Goal: Task Accomplishment & Management: Manage account settings

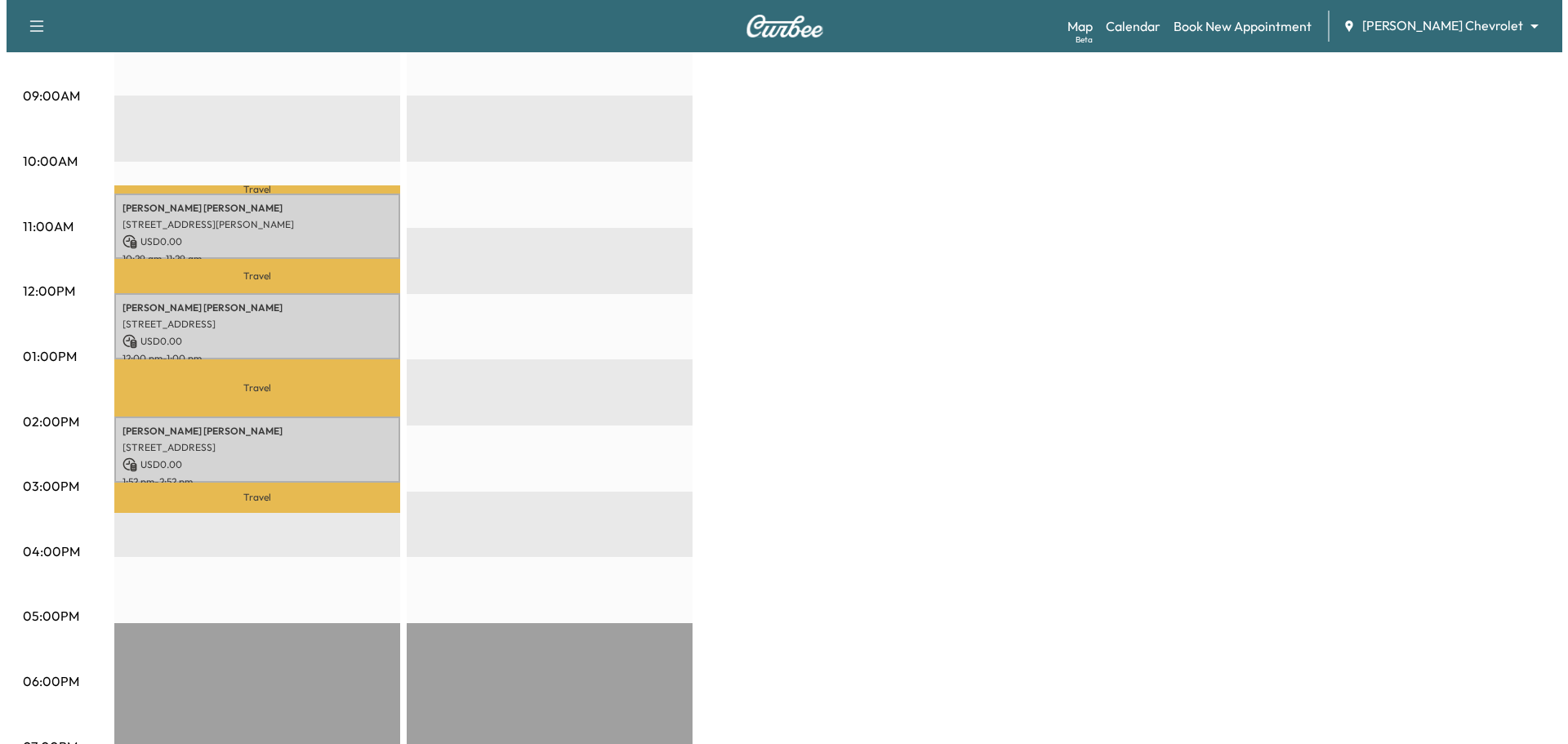
scroll to position [490, 0]
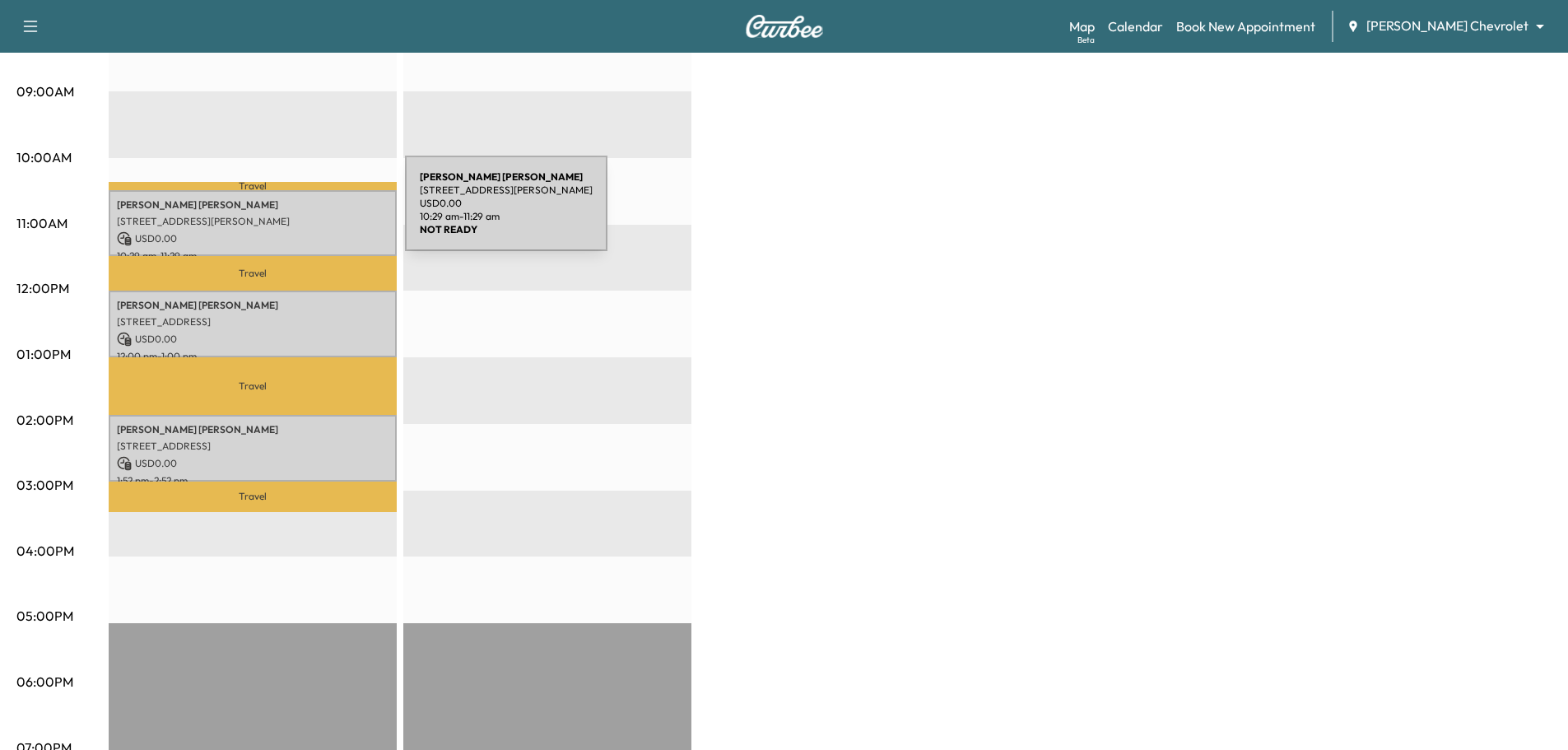
click at [282, 215] on p "[STREET_ADDRESS][PERSON_NAME]" at bounding box center [253, 221] width 272 height 13
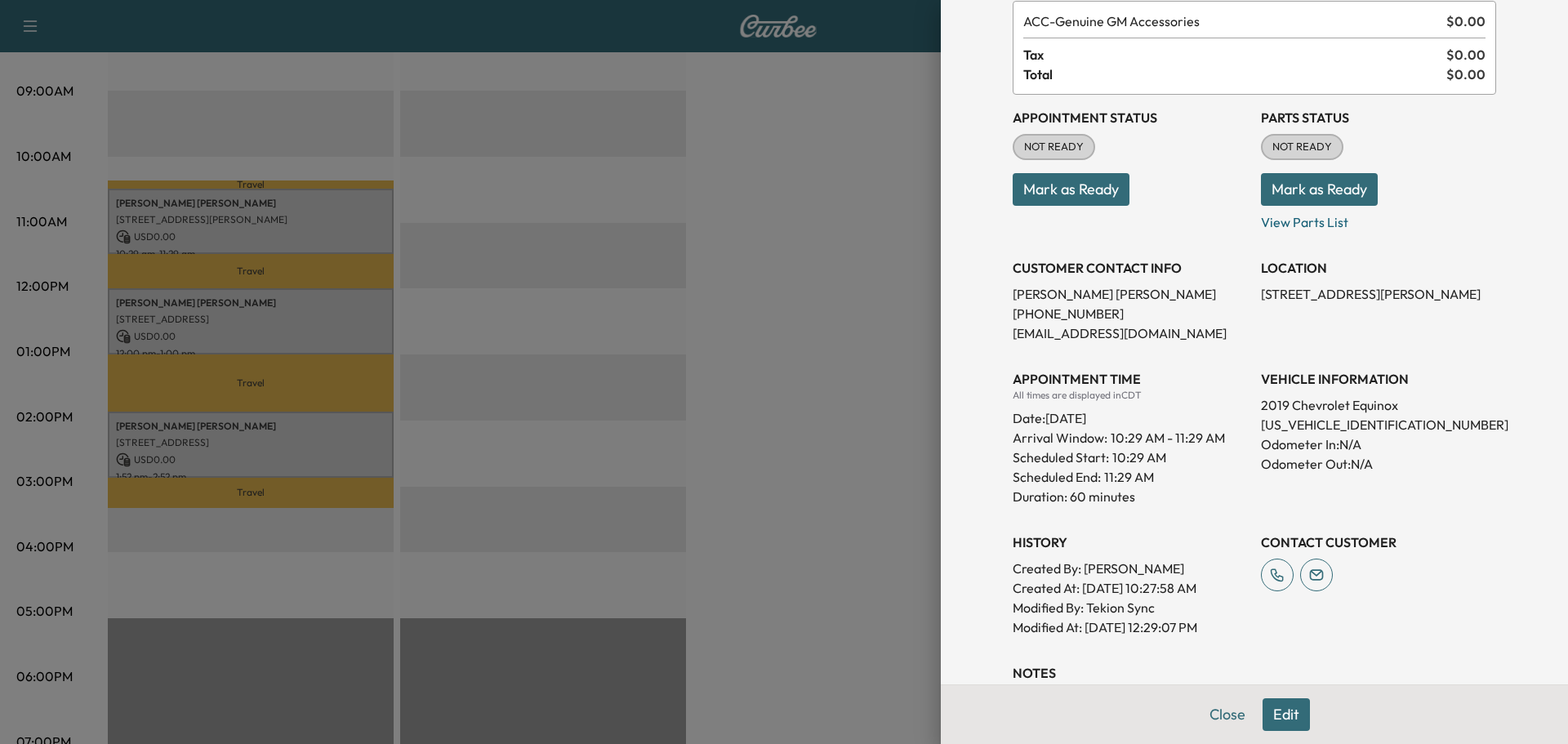
scroll to position [245, 0]
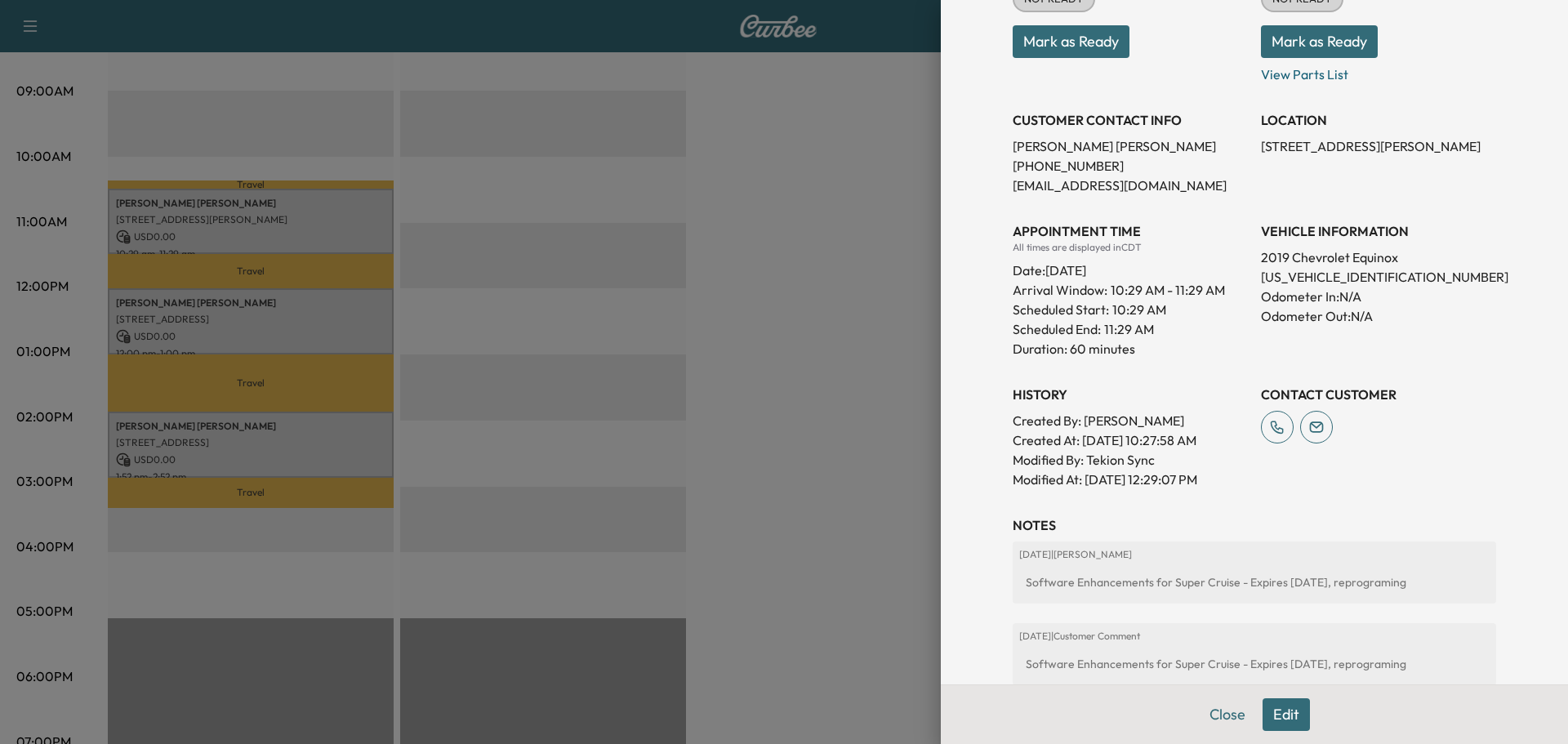
click at [1310, 282] on p "[US_VEHICLE_IDENTIFICATION_NUMBER]" at bounding box center [1379, 277] width 236 height 20
click at [1312, 267] on p "[US_VEHICLE_IDENTIFICATION_NUMBER]" at bounding box center [1379, 277] width 236 height 20
click at [1310, 274] on p "[US_VEHICLE_IDENTIFICATION_NUMBER]" at bounding box center [1379, 277] width 236 height 20
click at [1310, 275] on p "[US_VEHICLE_IDENTIFICATION_NUMBER]" at bounding box center [1379, 277] width 236 height 20
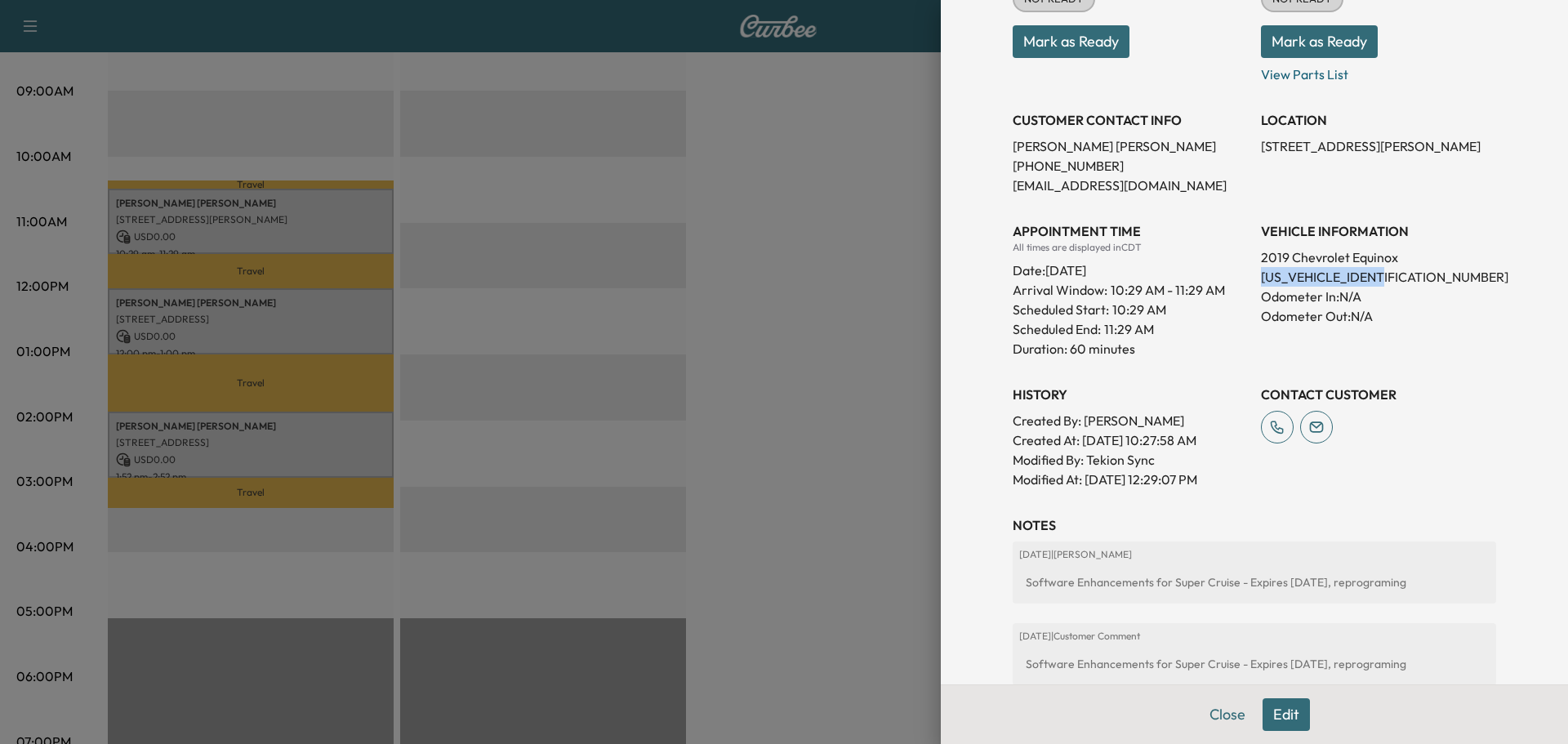
copy p "[US_VEHICLE_IDENTIFICATION_NUMBER]"
click at [770, 183] on div at bounding box center [784, 372] width 1568 height 744
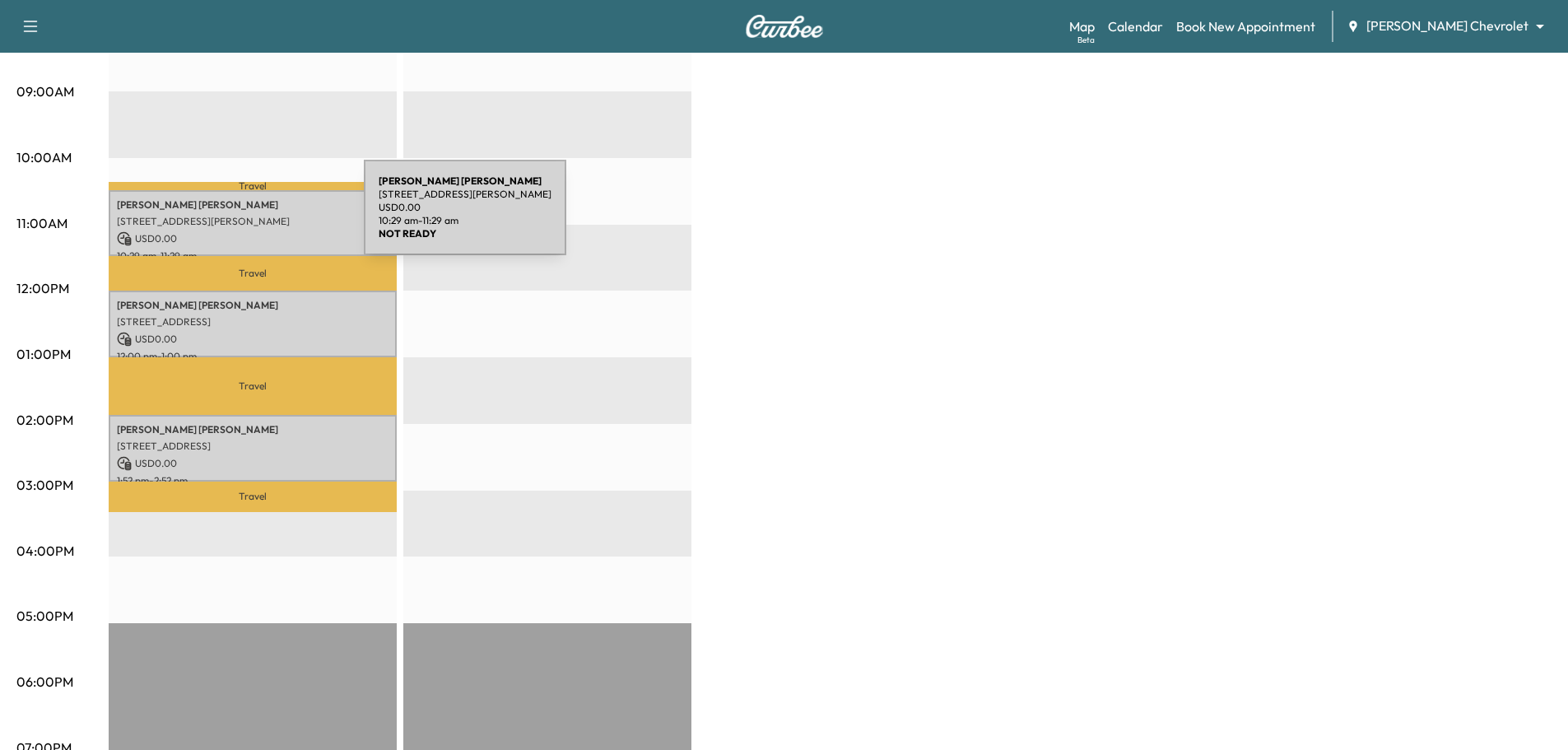
click at [240, 217] on p "[STREET_ADDRESS][PERSON_NAME]" at bounding box center [253, 221] width 272 height 13
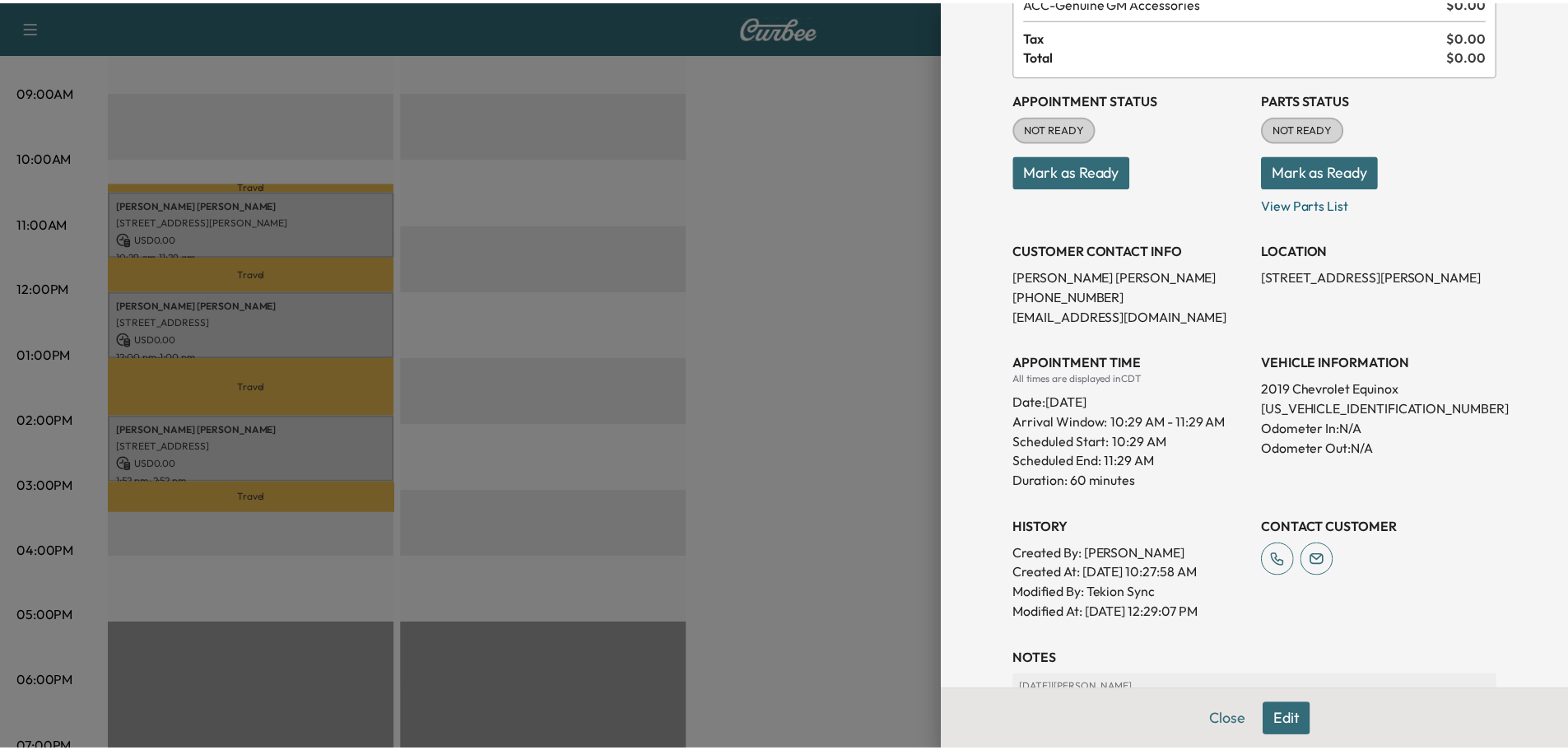
scroll to position [370, 0]
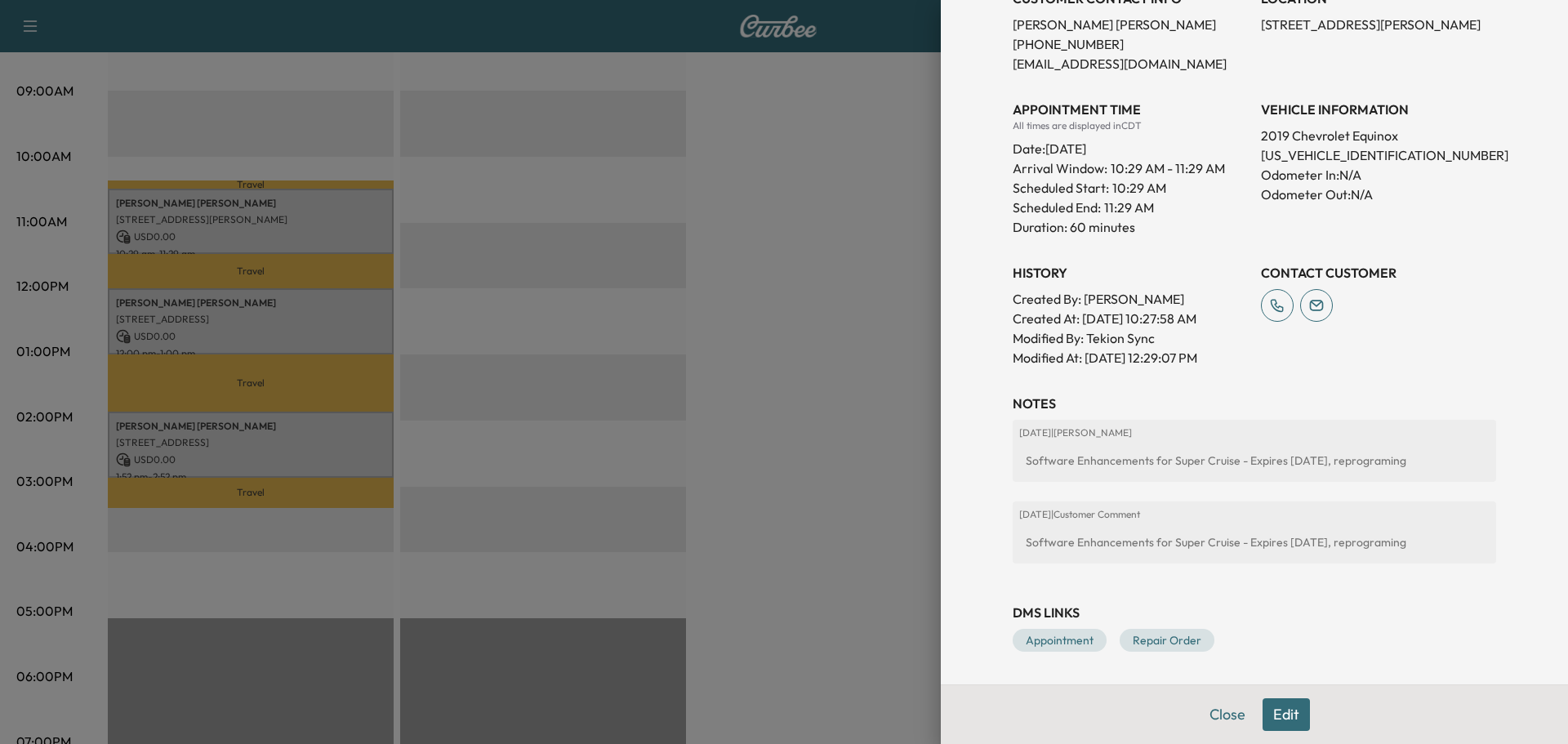
click at [790, 231] on div at bounding box center [784, 372] width 1568 height 744
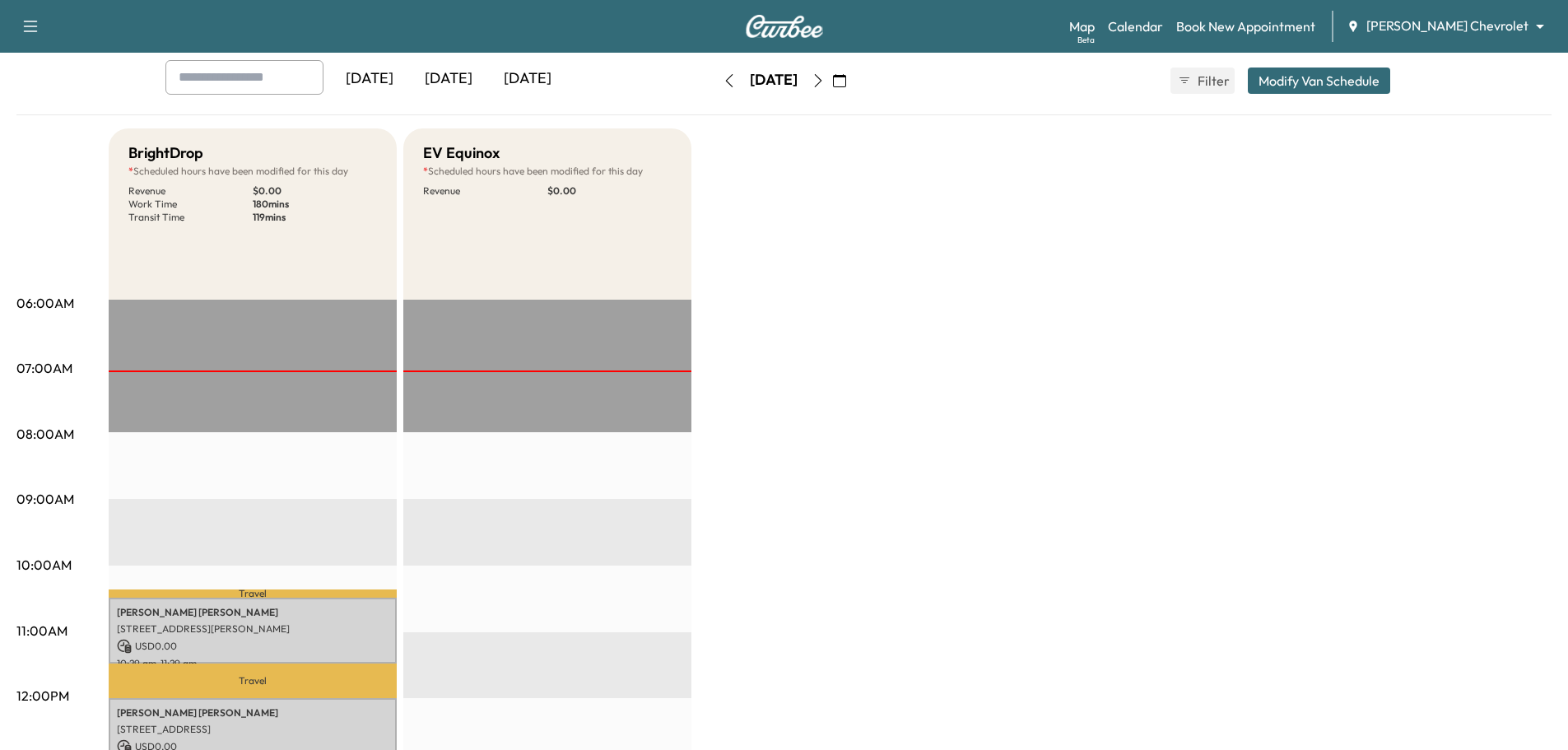
scroll to position [0, 0]
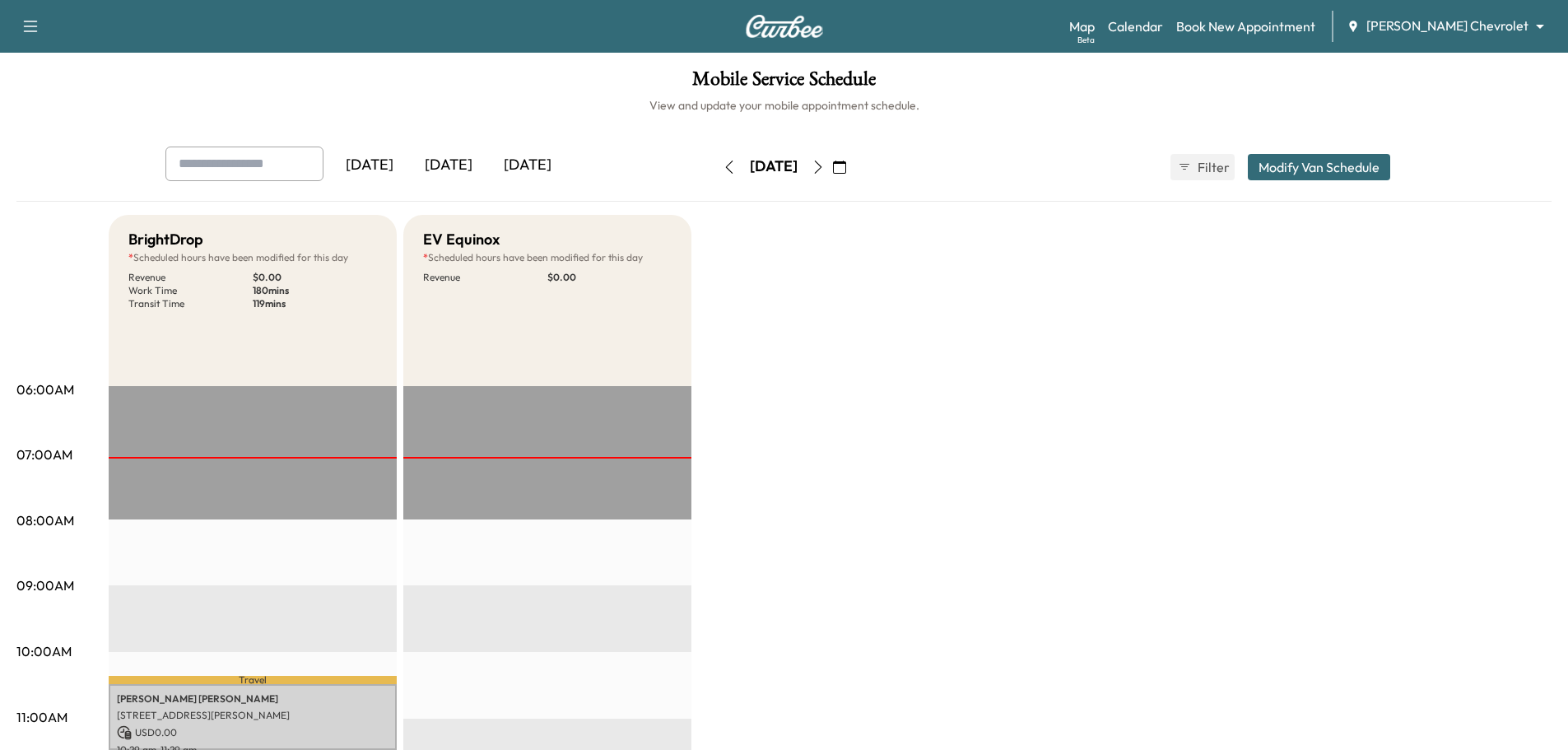
click at [1335, 163] on button "Modify Van Schedule" at bounding box center [1319, 168] width 143 height 27
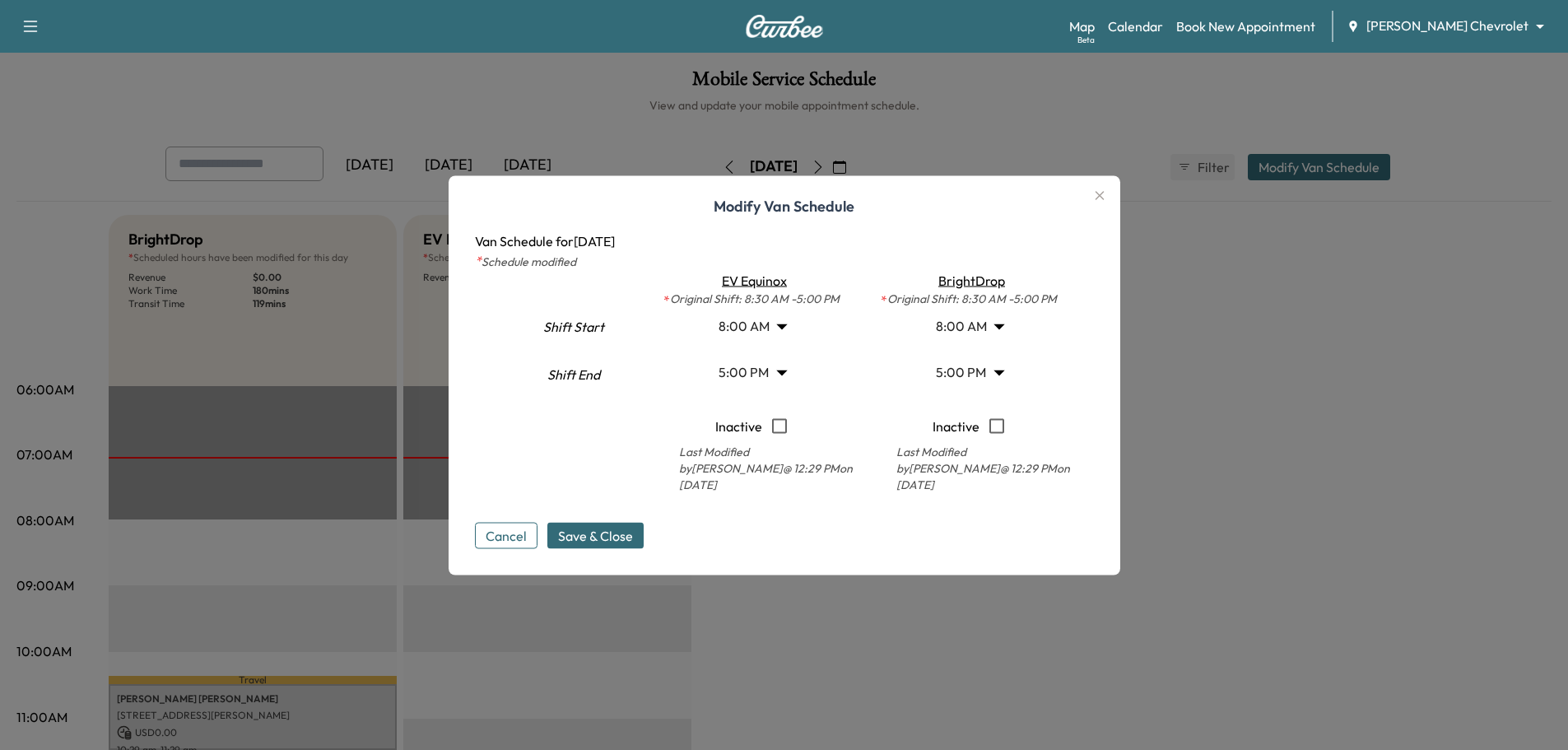
click at [1102, 198] on icon "button" at bounding box center [1099, 194] width 9 height 9
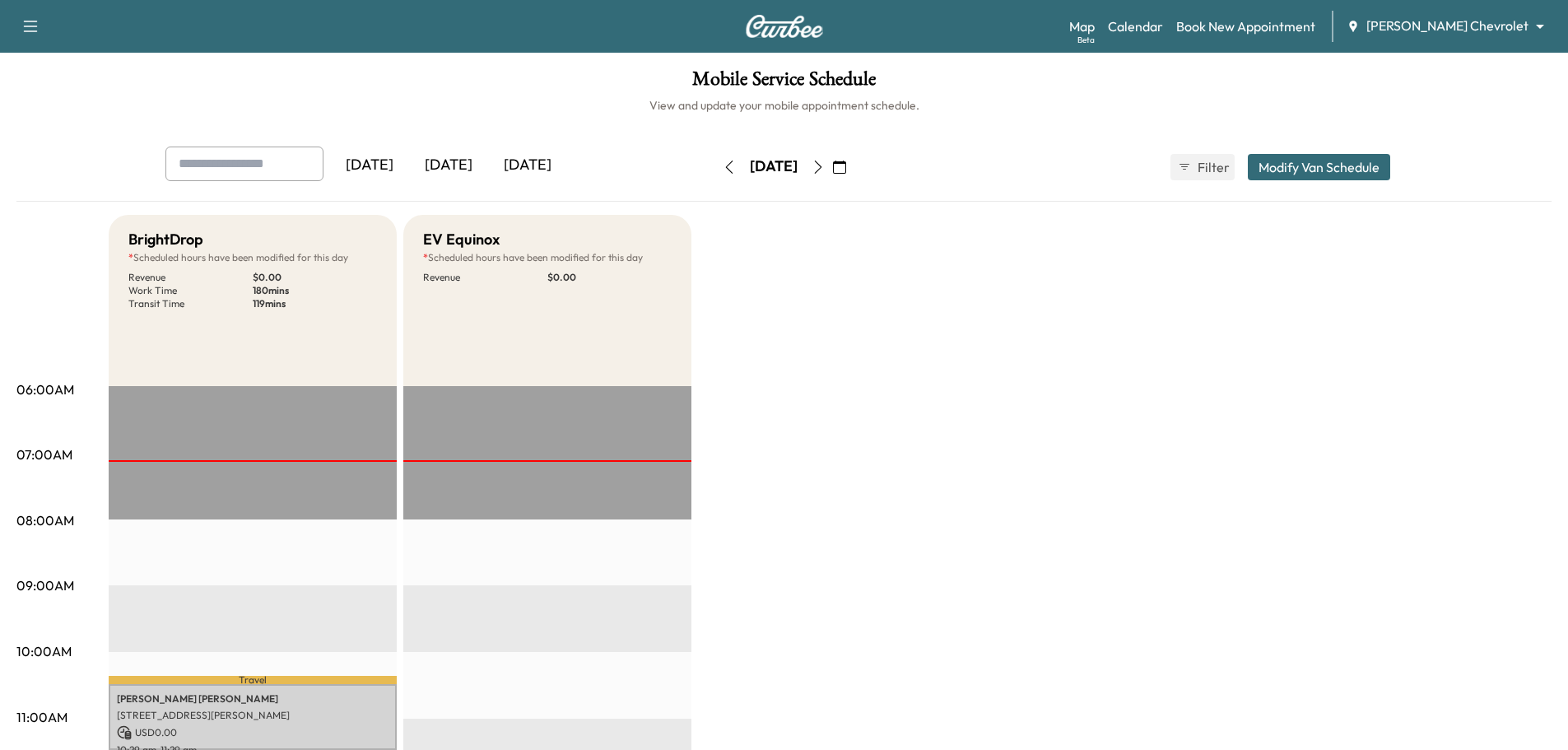
click at [825, 167] on icon "button" at bounding box center [818, 168] width 13 height 13
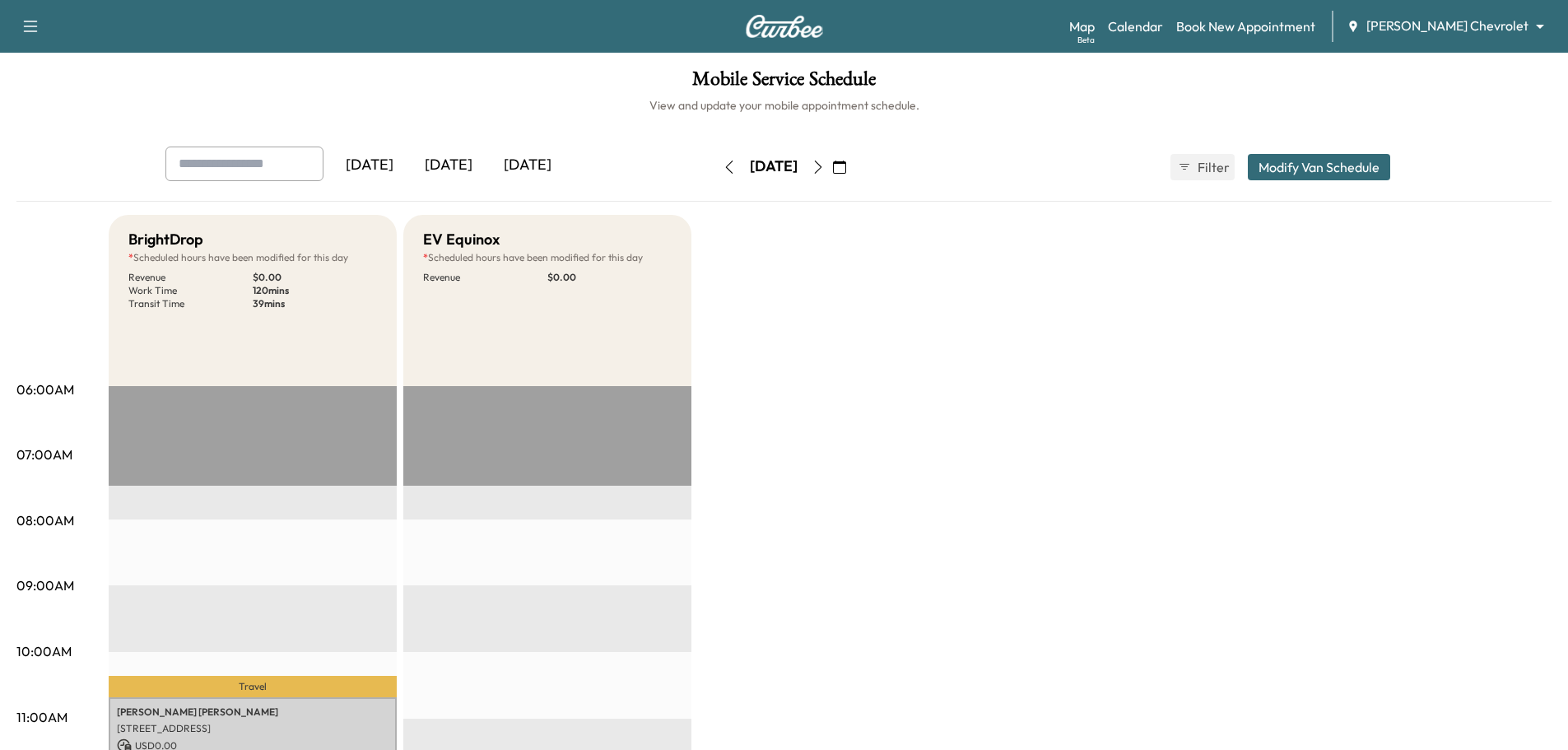
click at [723, 165] on icon "button" at bounding box center [730, 168] width 13 height 13
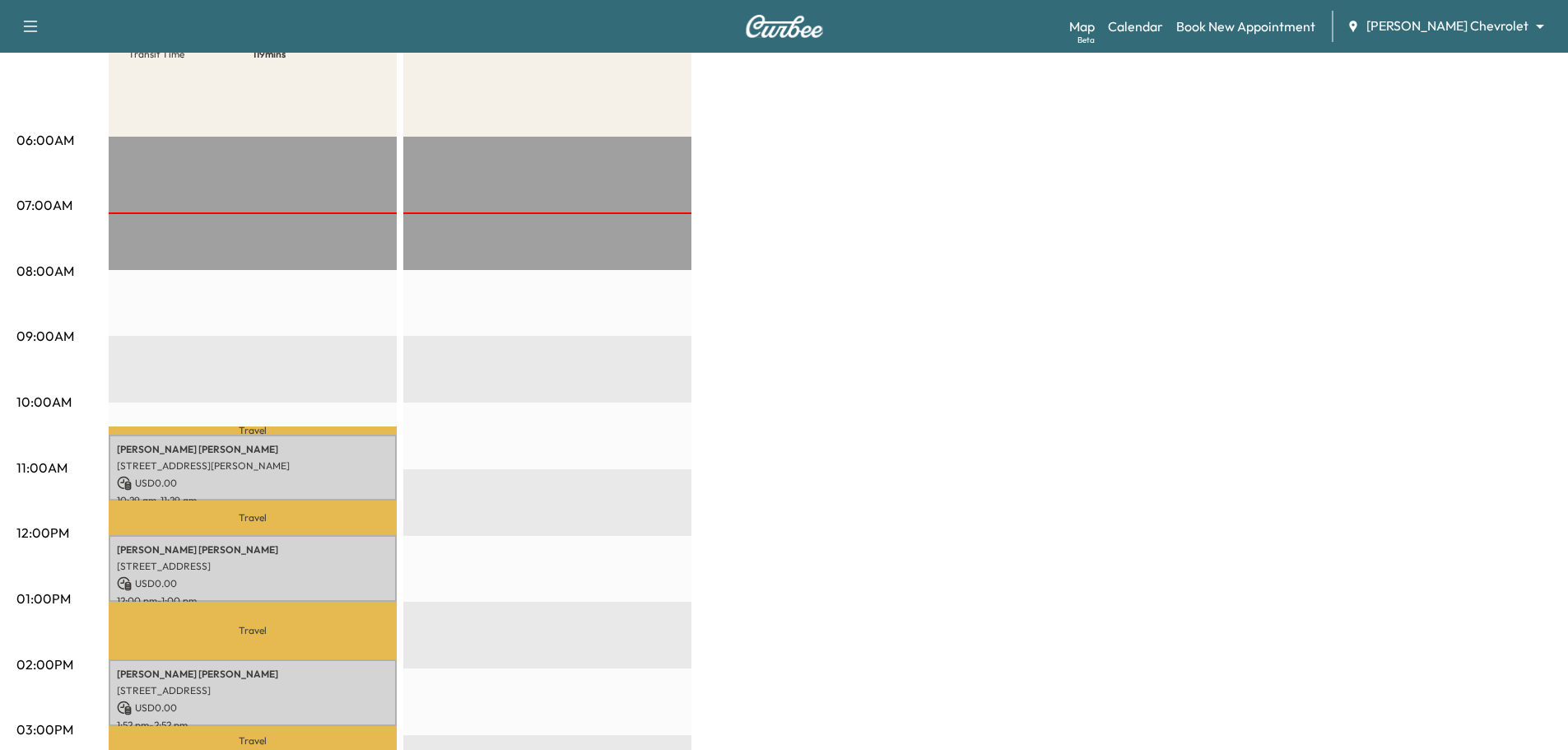
scroll to position [412, 0]
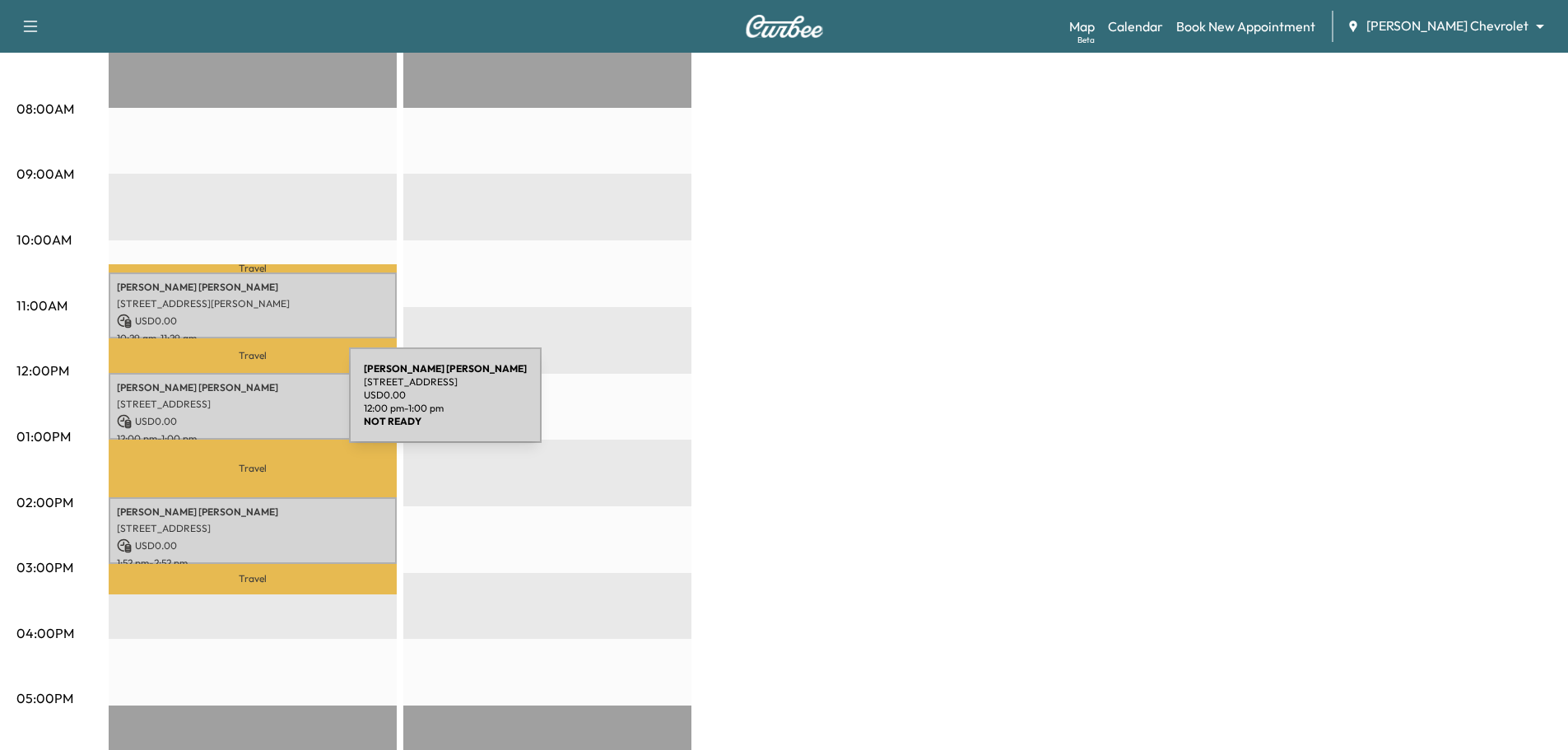
click at [225, 405] on p "[STREET_ADDRESS]" at bounding box center [253, 404] width 272 height 13
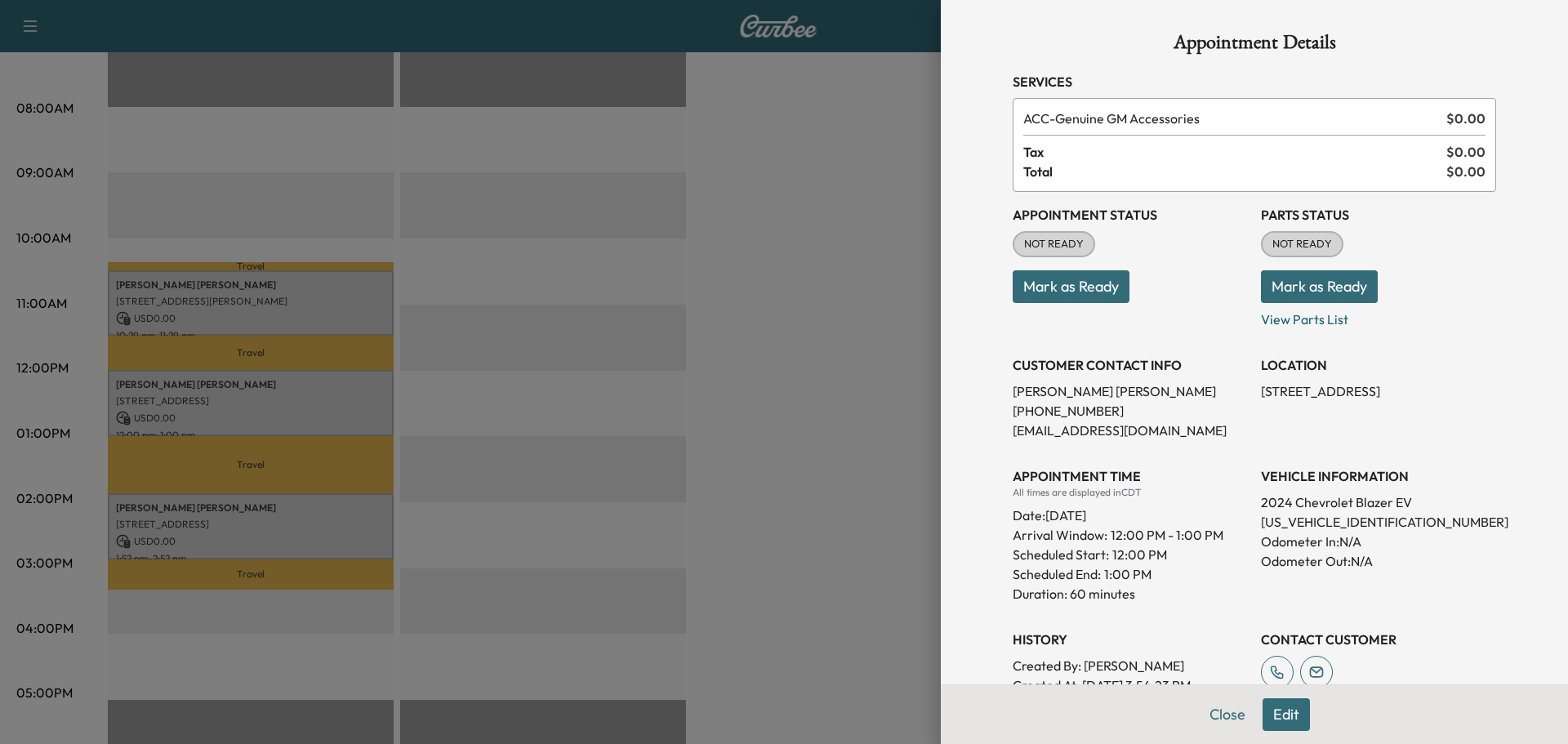
click at [753, 243] on div at bounding box center [784, 372] width 1568 height 744
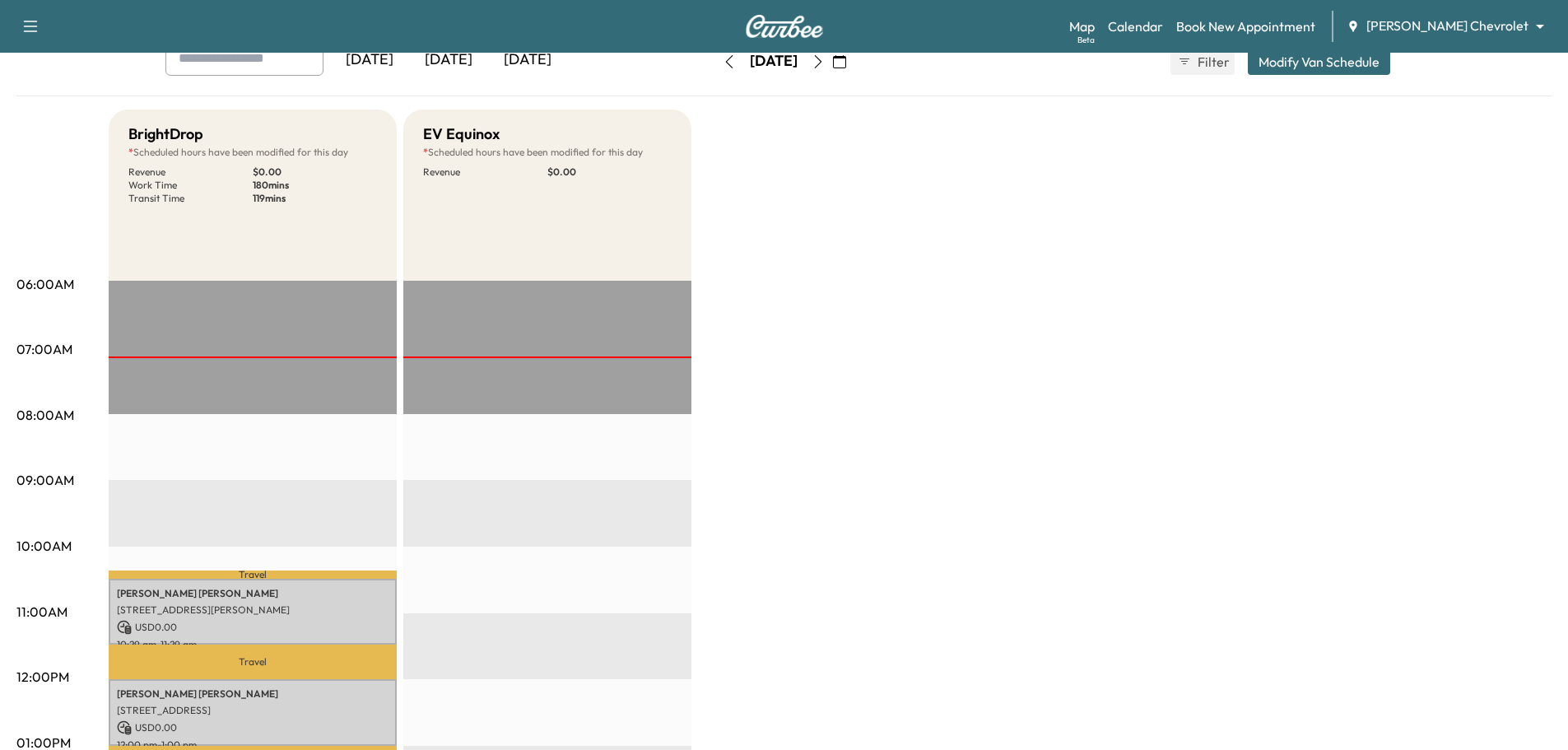
scroll to position [0, 0]
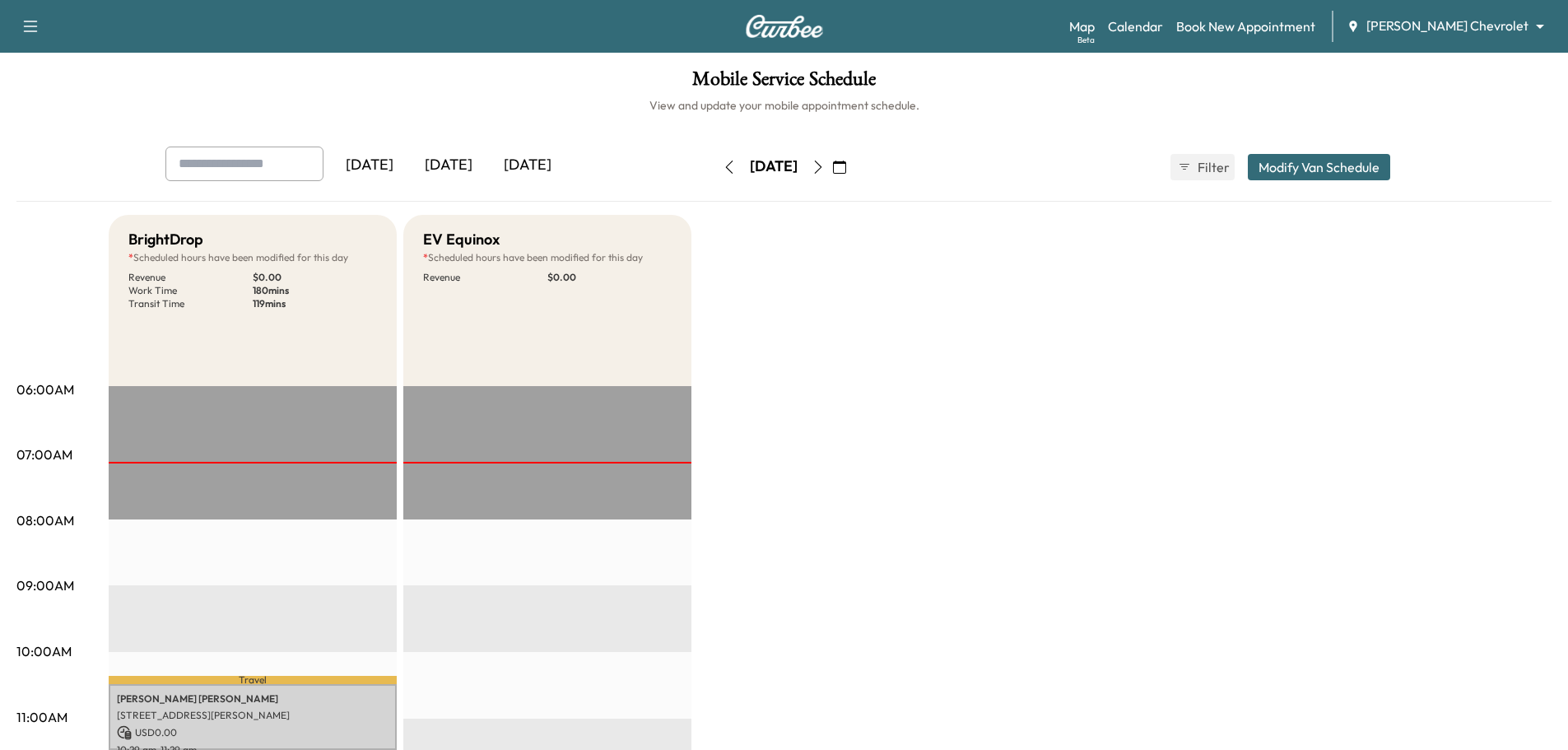
click at [825, 170] on icon "button" at bounding box center [818, 168] width 13 height 13
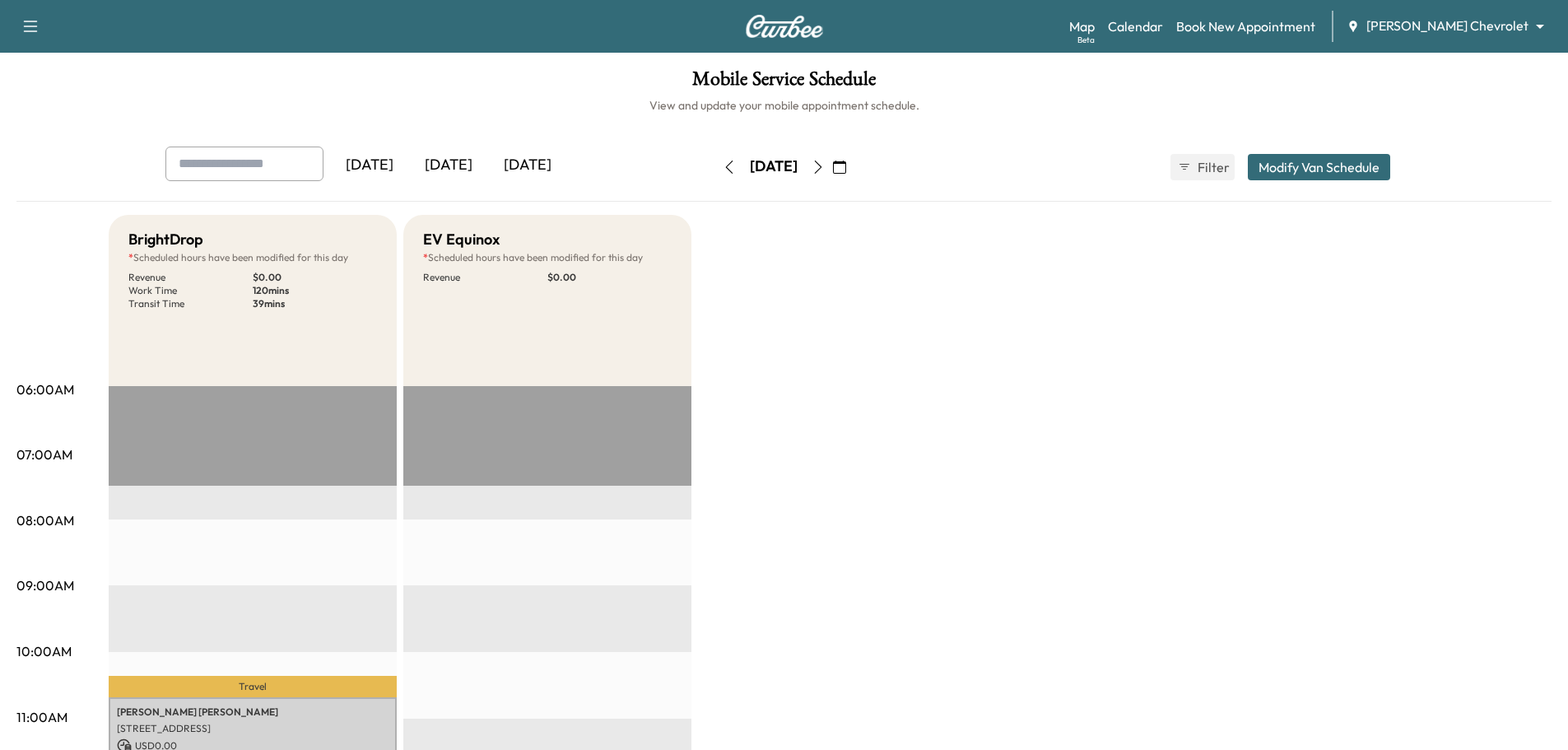
click at [825, 164] on icon "button" at bounding box center [818, 168] width 13 height 13
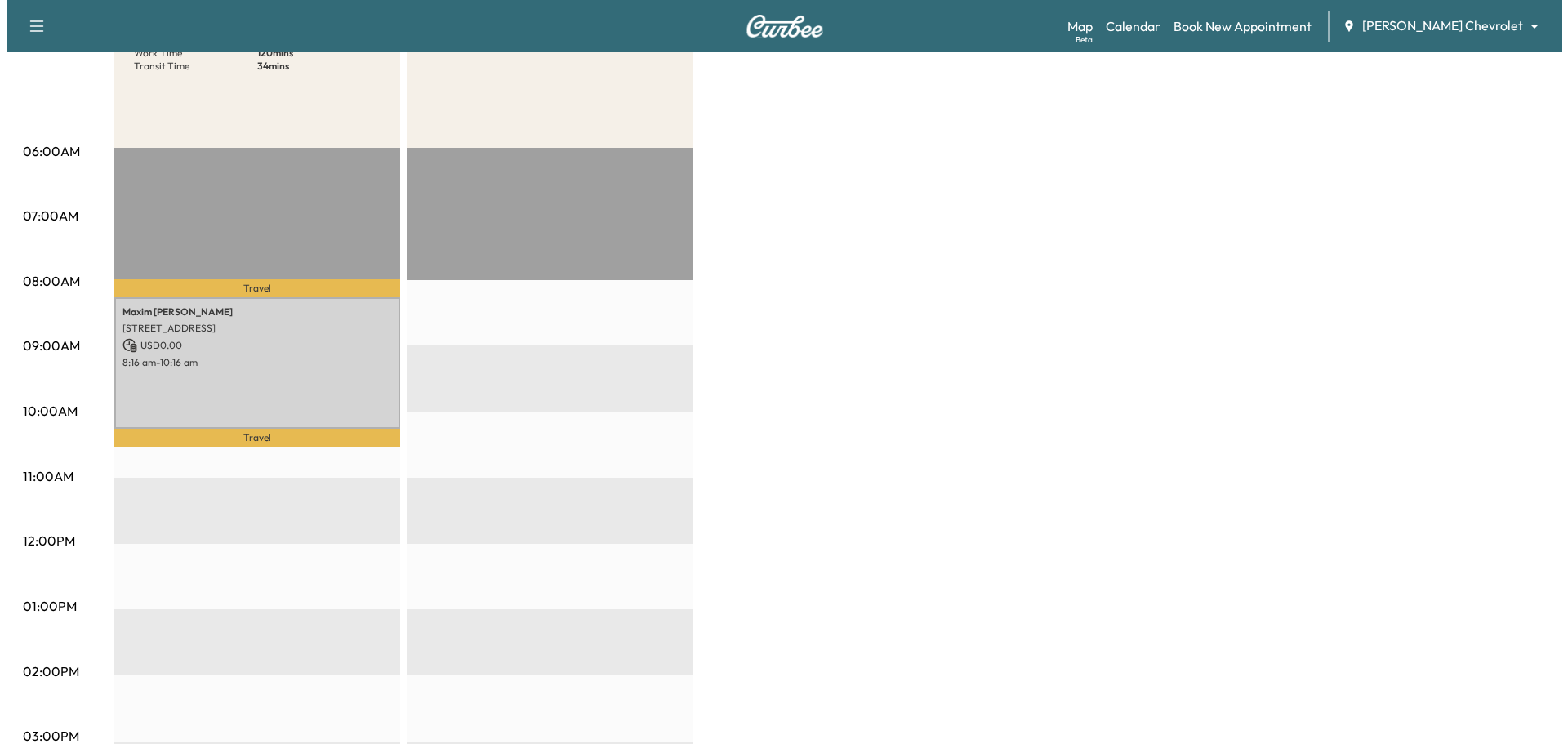
scroll to position [245, 0]
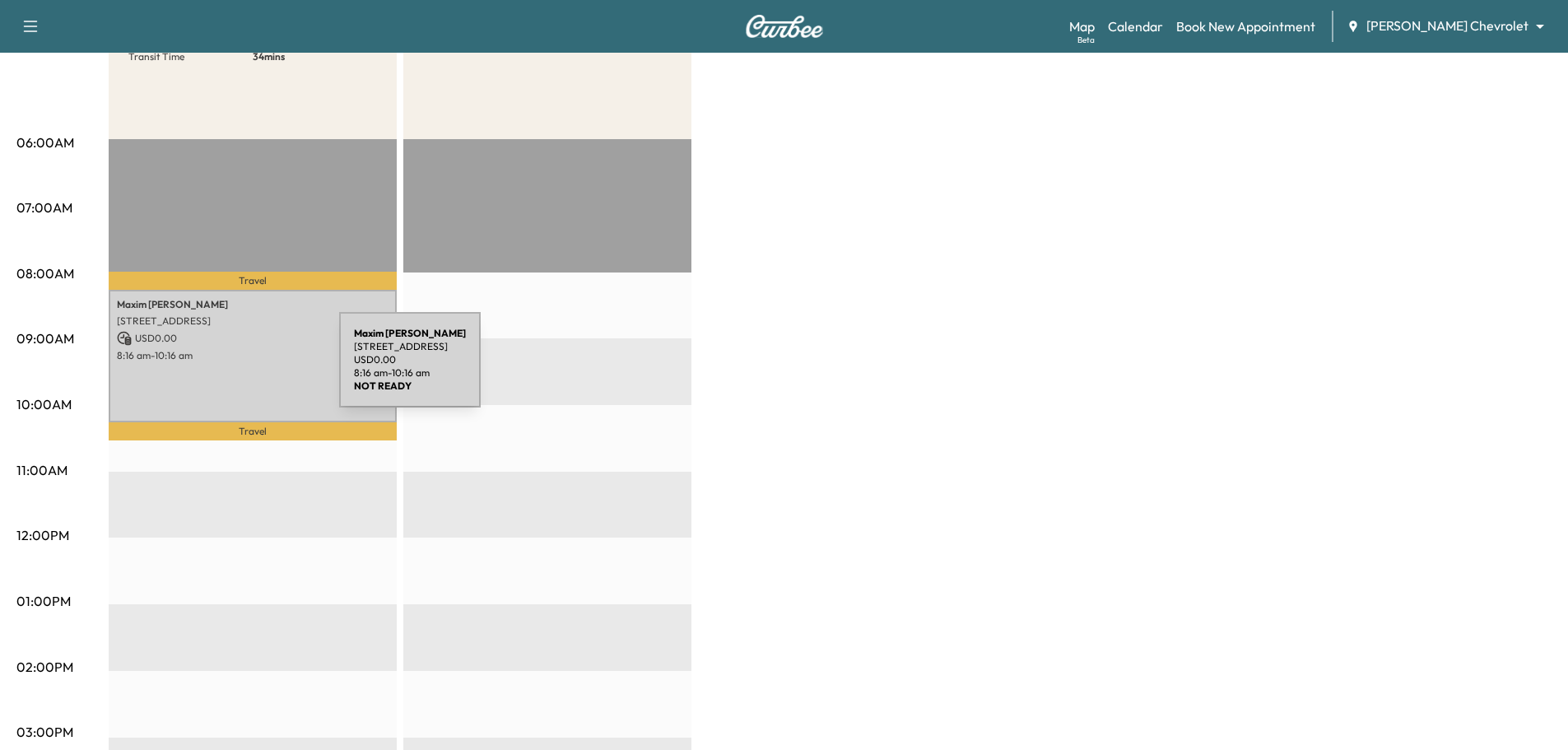
click at [216, 370] on div "[PERSON_NAME] 11970 ALBAVAR PATH, [GEOGRAPHIC_DATA], [GEOGRAPHIC_DATA] USD 0.00…" at bounding box center [252, 356] width 288 height 133
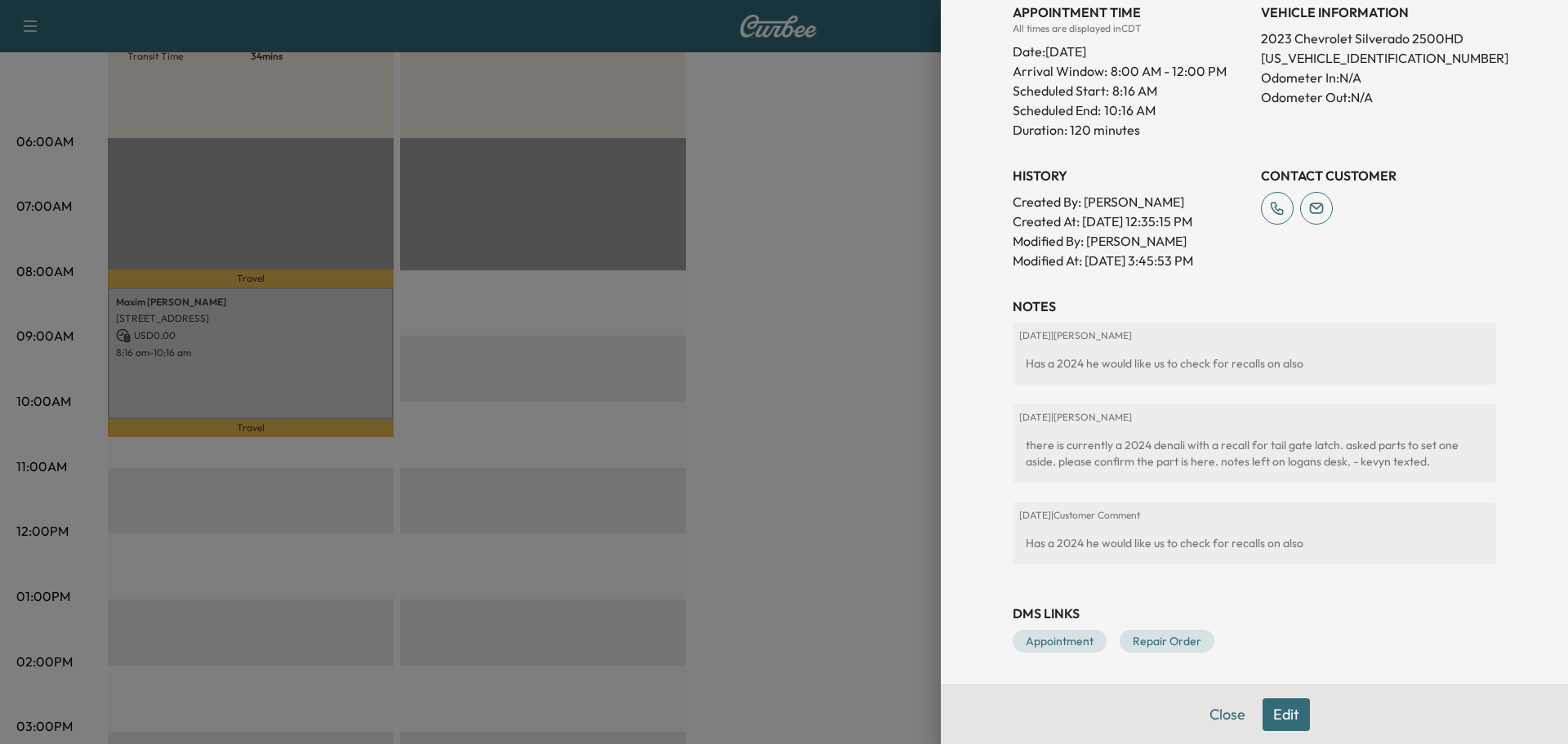
scroll to position [465, 0]
click at [1043, 391] on div "[DATE] | [PERSON_NAME] Has a 2024 he would like us to check for recalls on also…" at bounding box center [1254, 449] width 484 height 255
click at [654, 332] on div at bounding box center [784, 372] width 1568 height 744
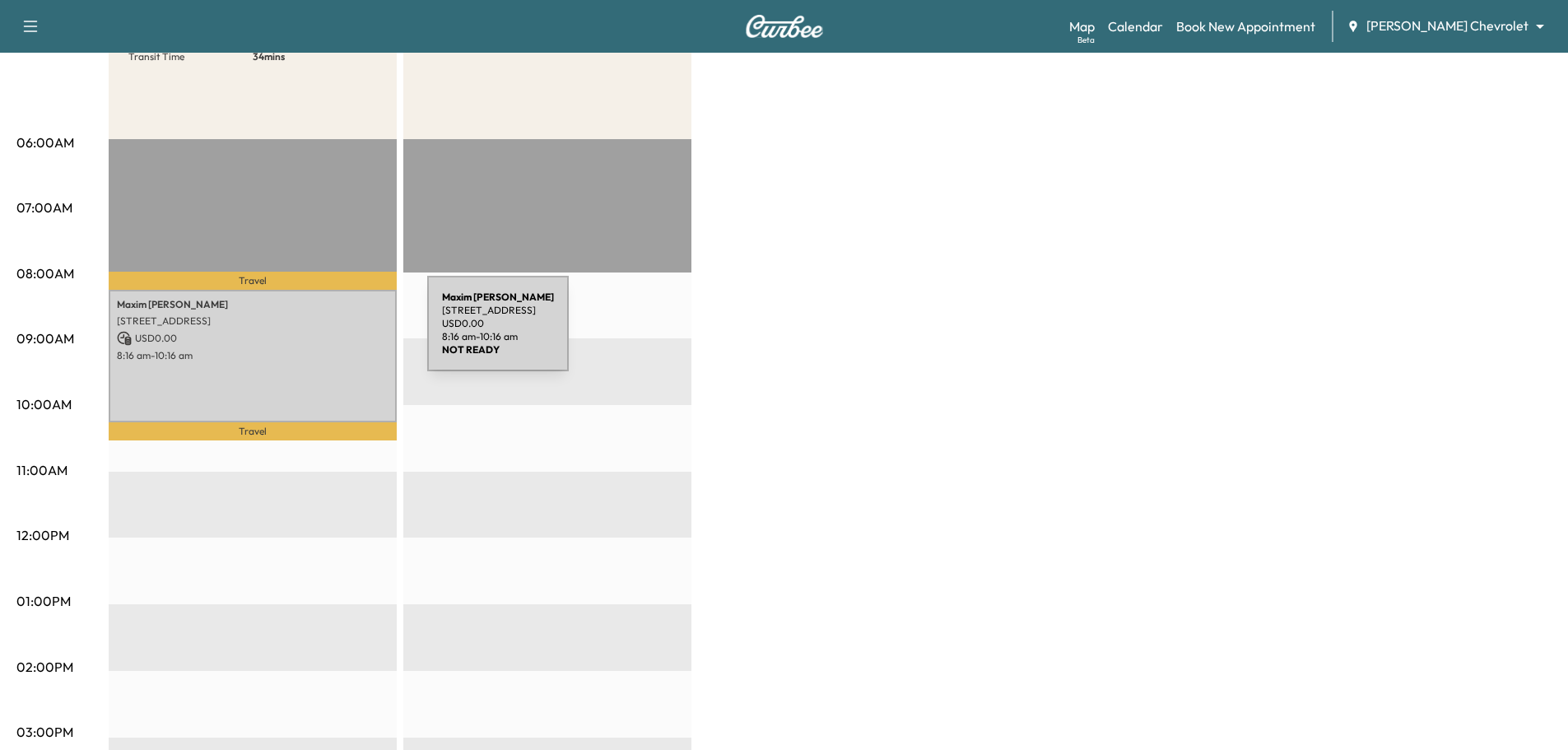
click at [304, 333] on p "USD 0.00" at bounding box center [253, 337] width 272 height 14
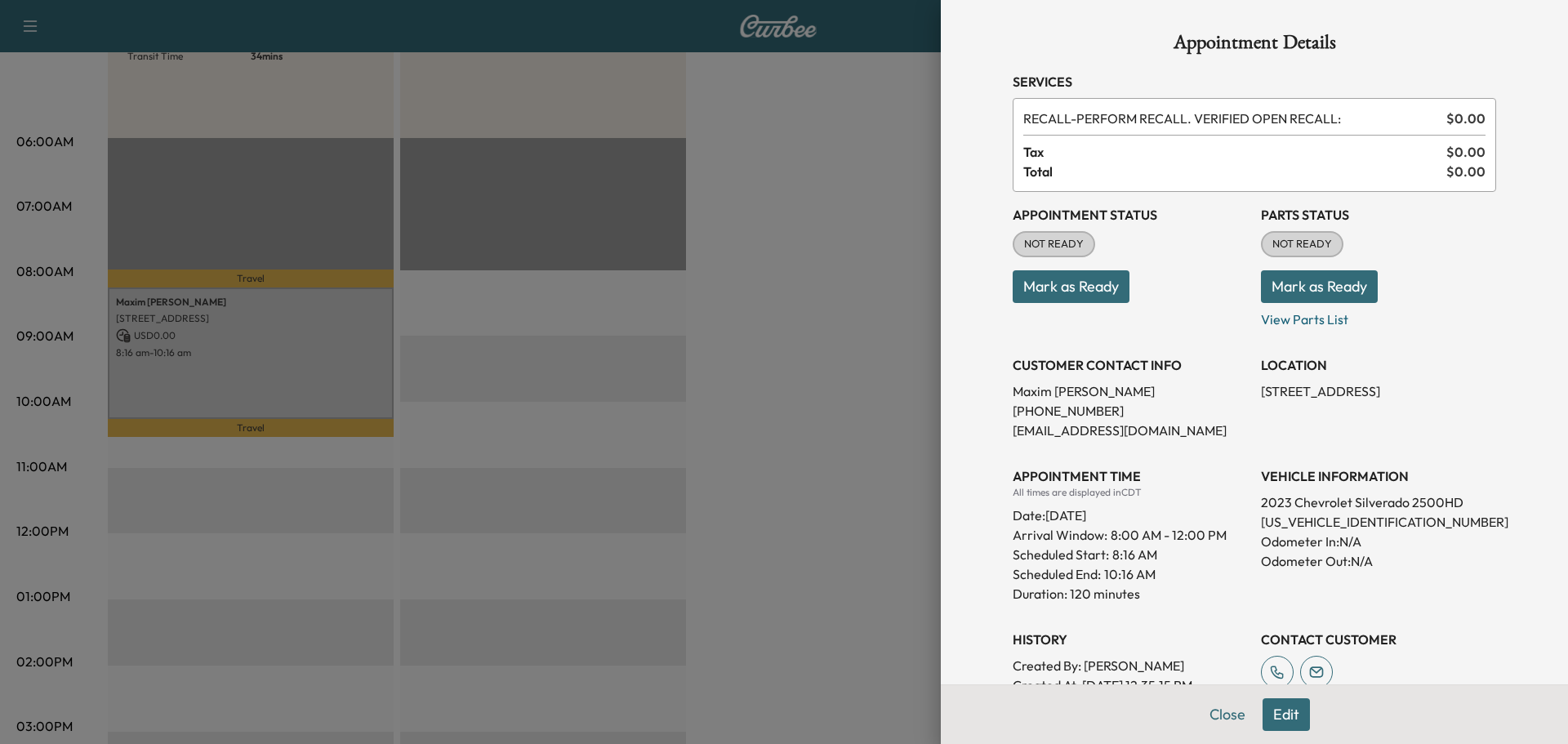
click at [1272, 715] on button "Edit" at bounding box center [1287, 715] width 48 height 32
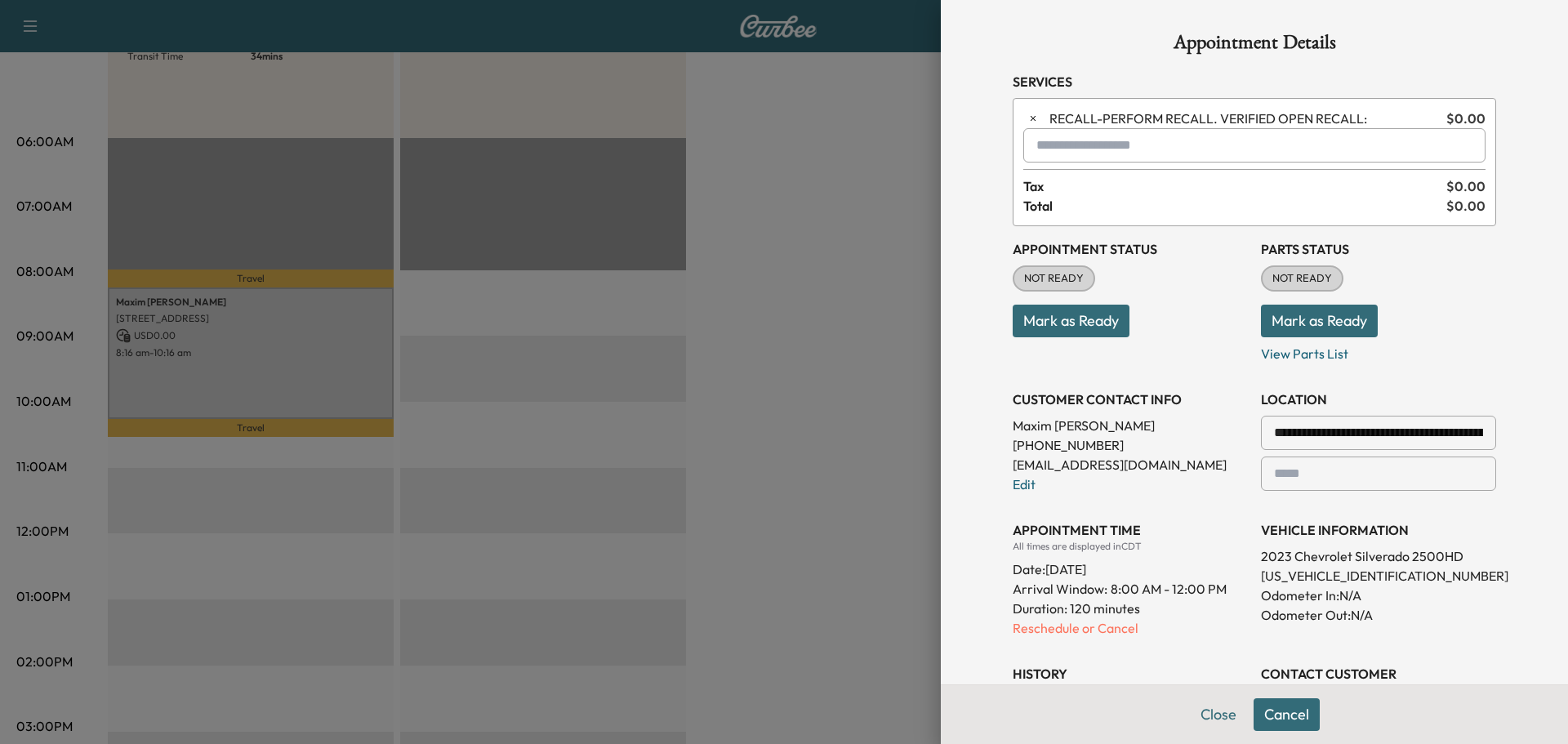
click at [1199, 143] on input "text" at bounding box center [1254, 145] width 462 height 34
type input "*"
click at [1147, 186] on p "ACC - Genuine GM Accessories" at bounding box center [1201, 188] width 366 height 23
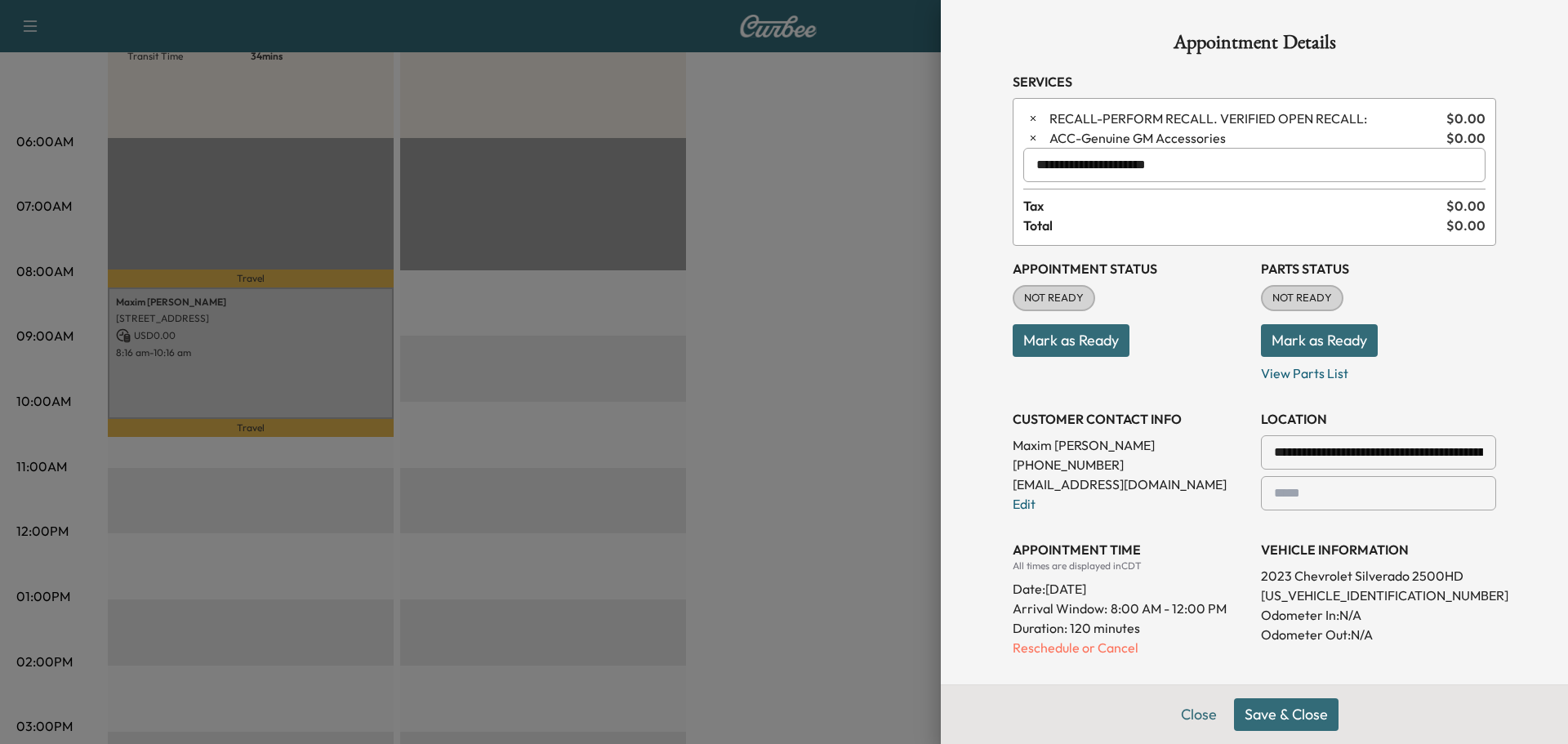
type input "**********"
drag, startPoint x: 1222, startPoint y: 136, endPoint x: 1167, endPoint y: 132, distance: 55.1
click at [1167, 132] on span "ACC - Genuine GM Accessories" at bounding box center [1244, 138] width 391 height 20
click at [1278, 132] on span "ACC - Genuine GM Accessories" at bounding box center [1244, 138] width 391 height 20
click at [1458, 232] on span "$ 0.00" at bounding box center [1465, 225] width 39 height 20
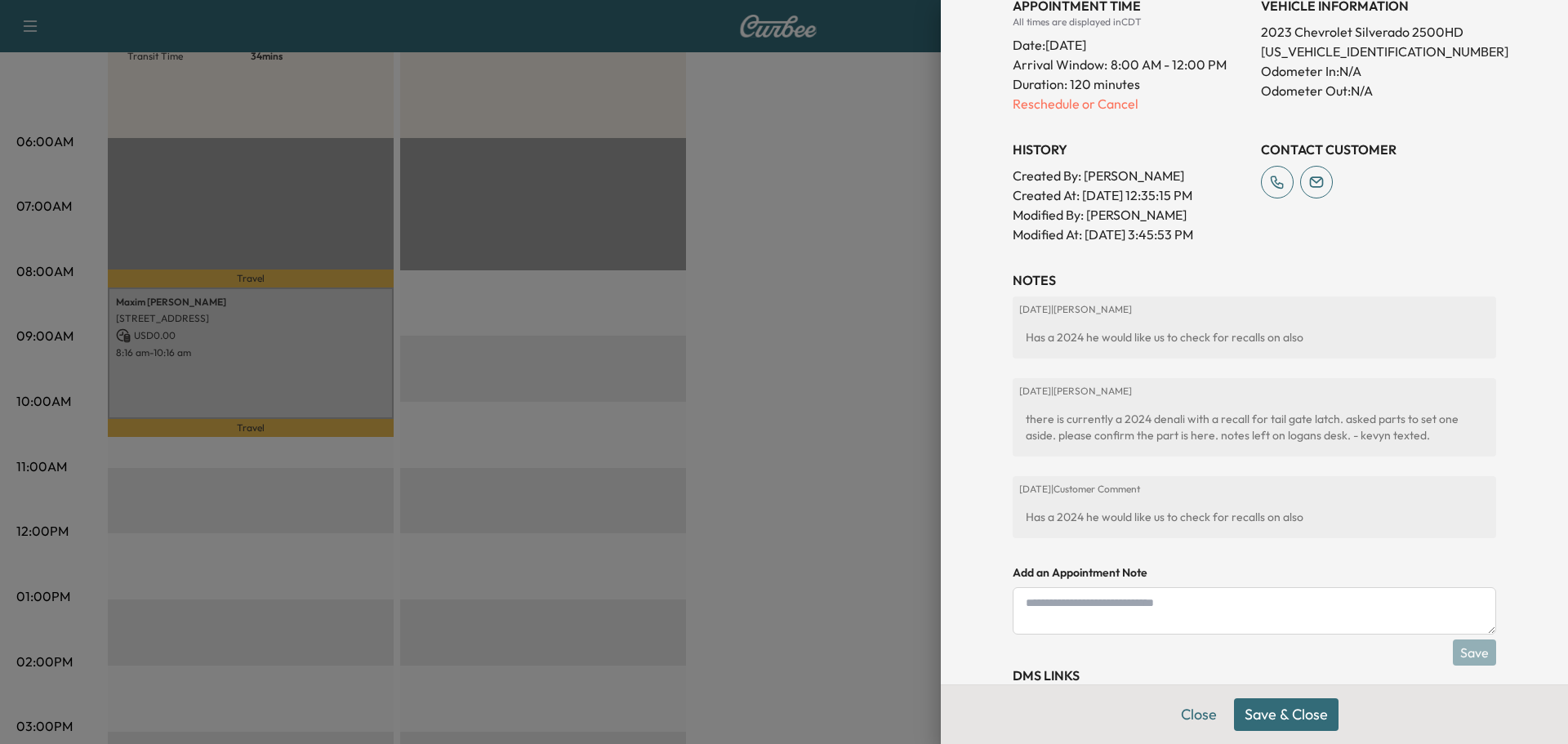
scroll to position [607, 0]
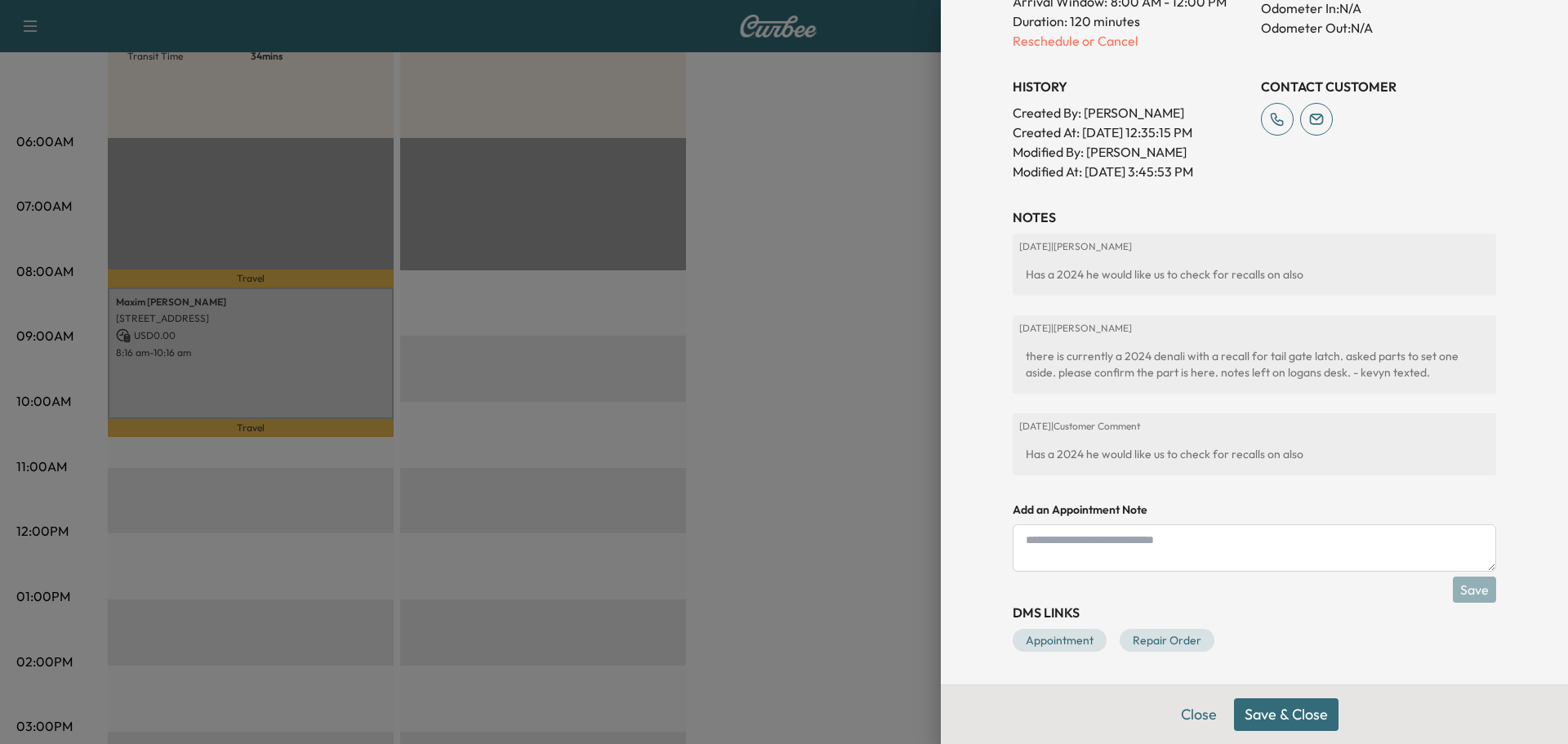
click at [1291, 717] on button "Save & Close" at bounding box center [1287, 715] width 105 height 32
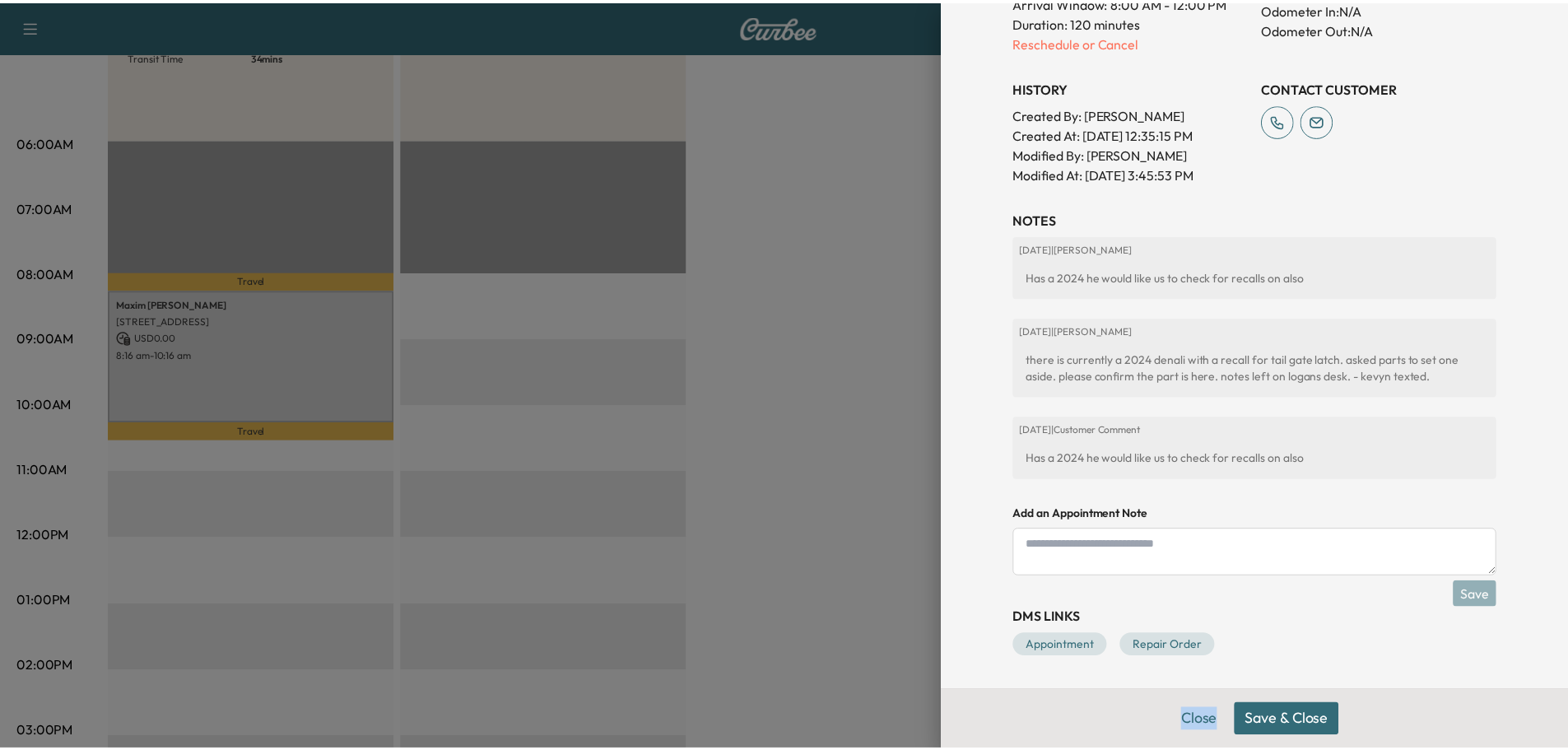
scroll to position [557, 0]
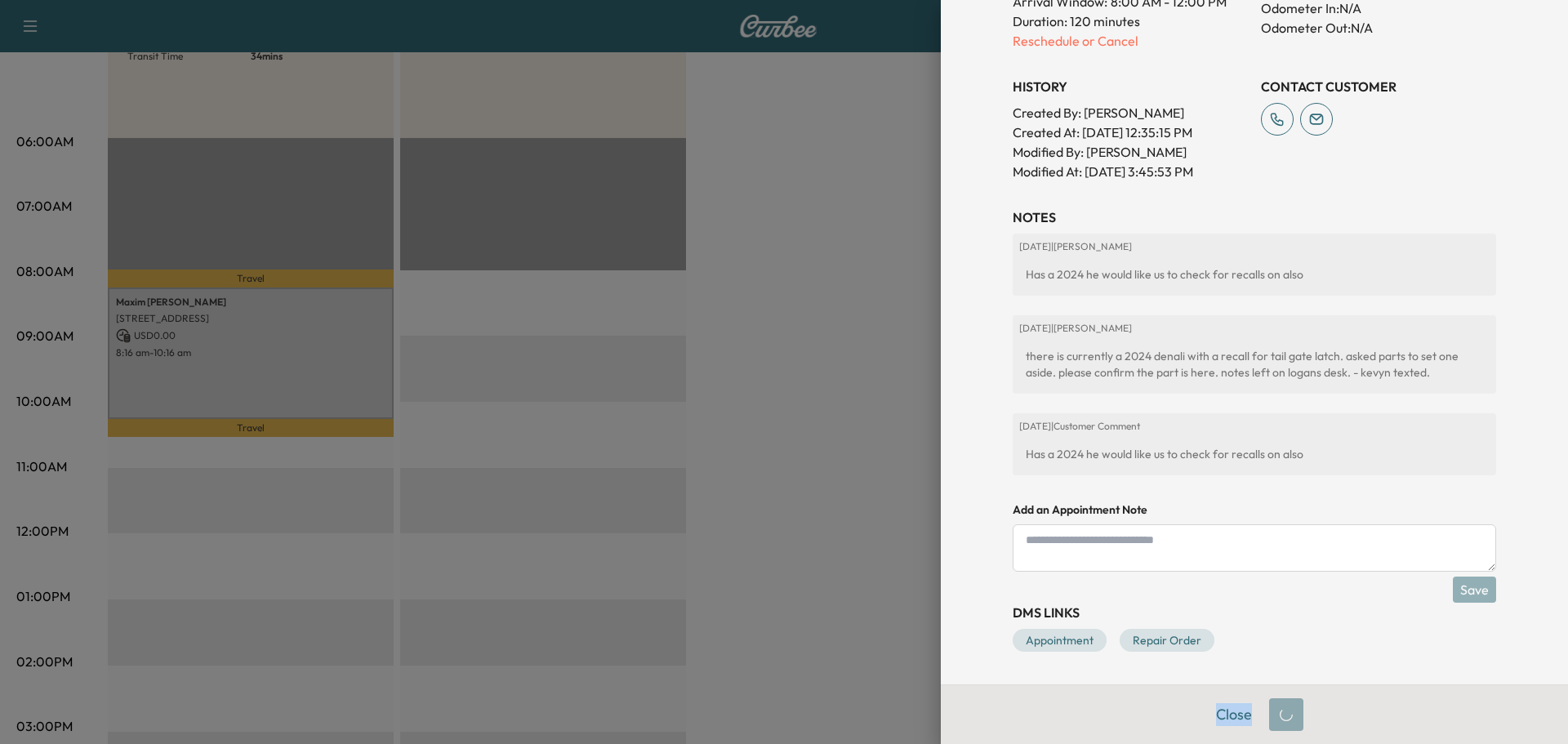
click at [1291, 717] on div "Close" at bounding box center [1254, 714] width 627 height 60
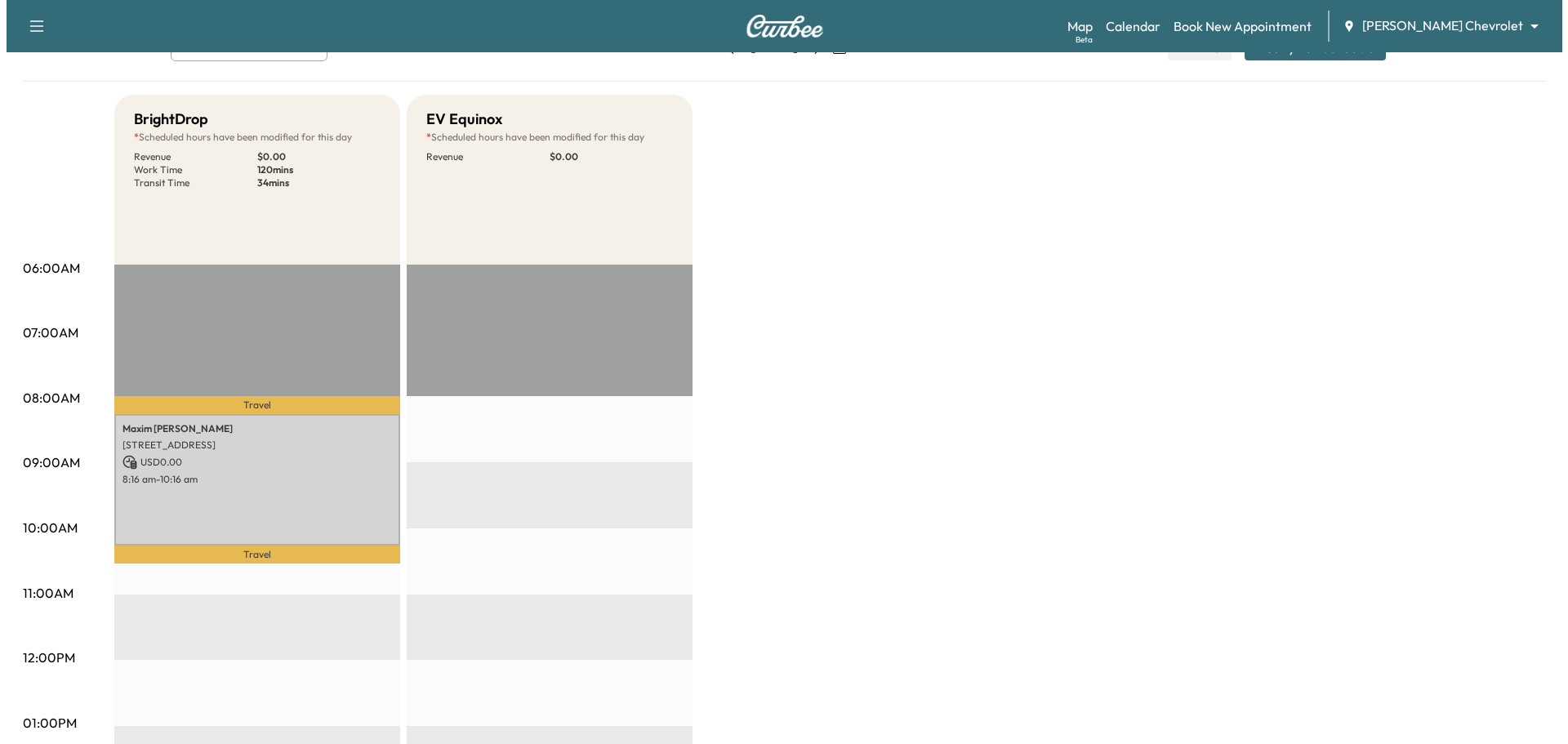
scroll to position [327, 0]
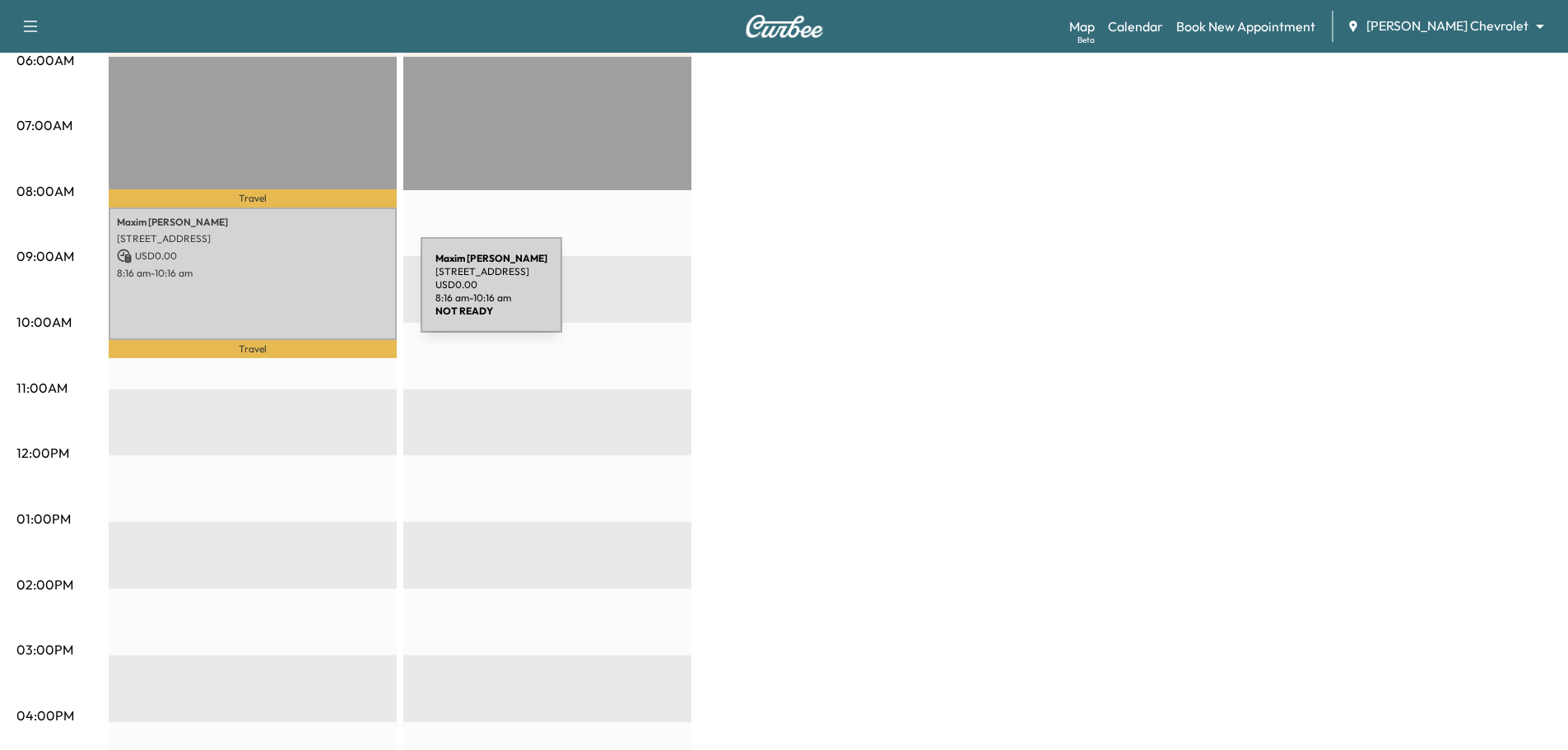
click at [297, 295] on div "[PERSON_NAME] 11970 ALBAVAR PATH, [GEOGRAPHIC_DATA], [GEOGRAPHIC_DATA] USD 0.00…" at bounding box center [252, 274] width 288 height 133
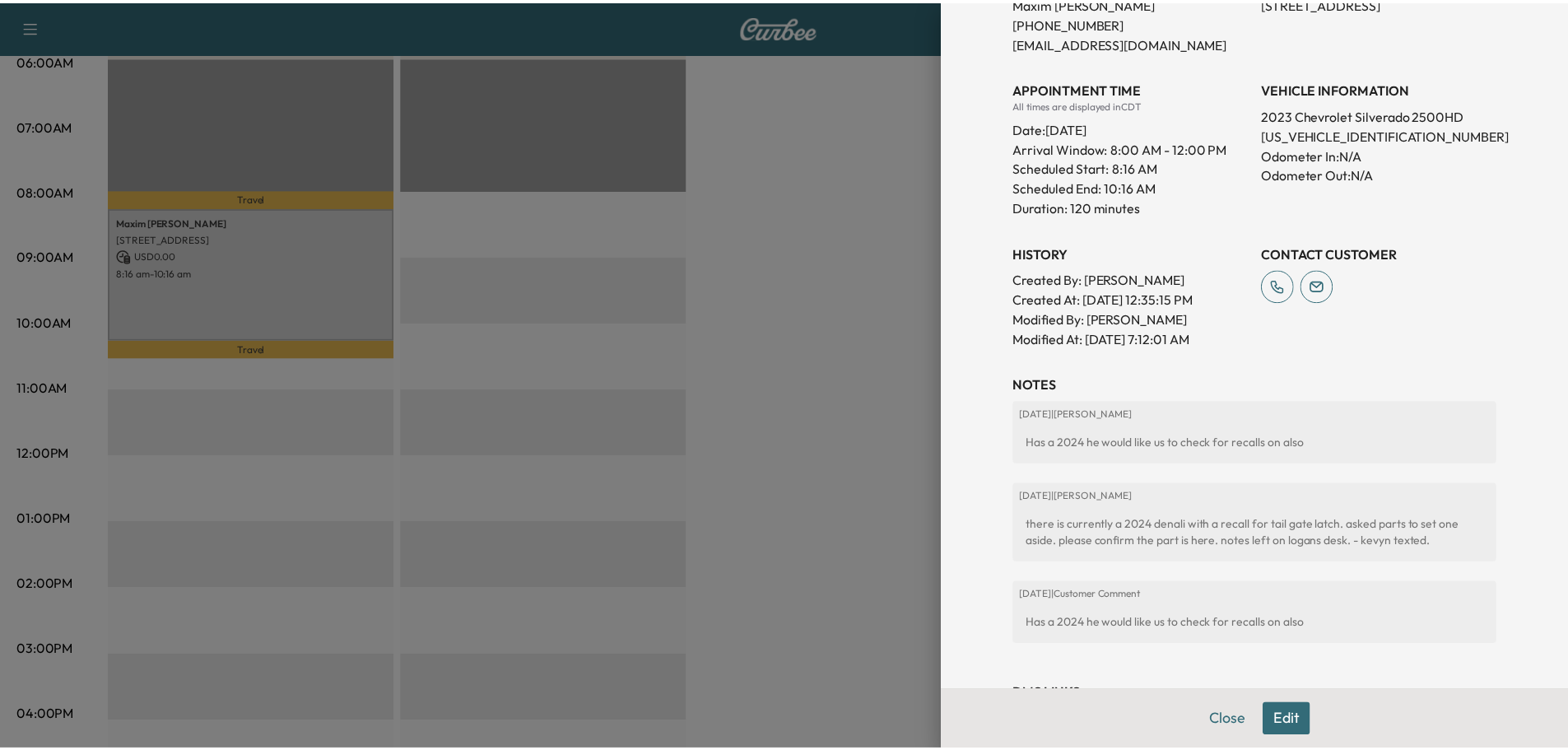
scroll to position [82, 0]
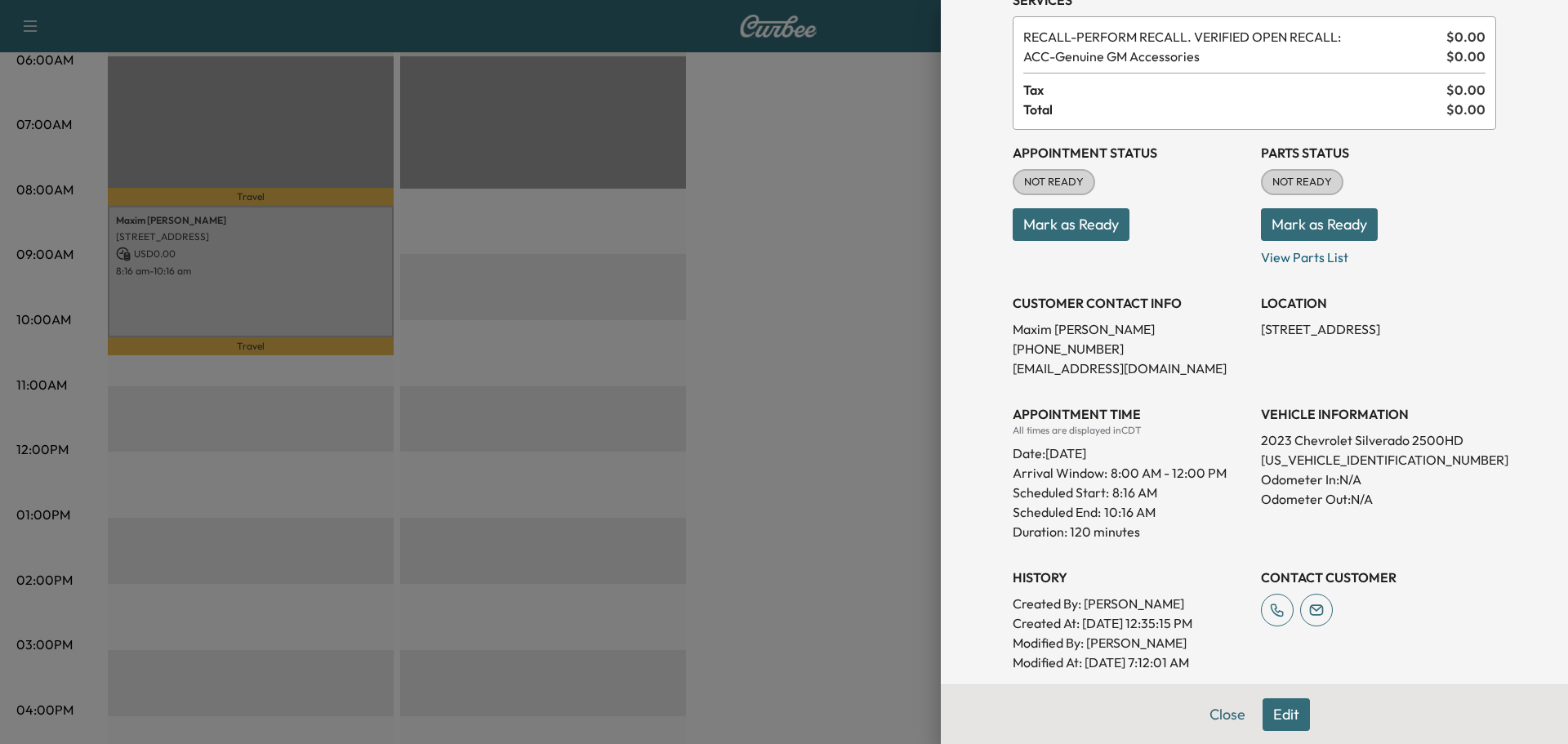
click at [1220, 721] on button "Close" at bounding box center [1228, 715] width 57 height 32
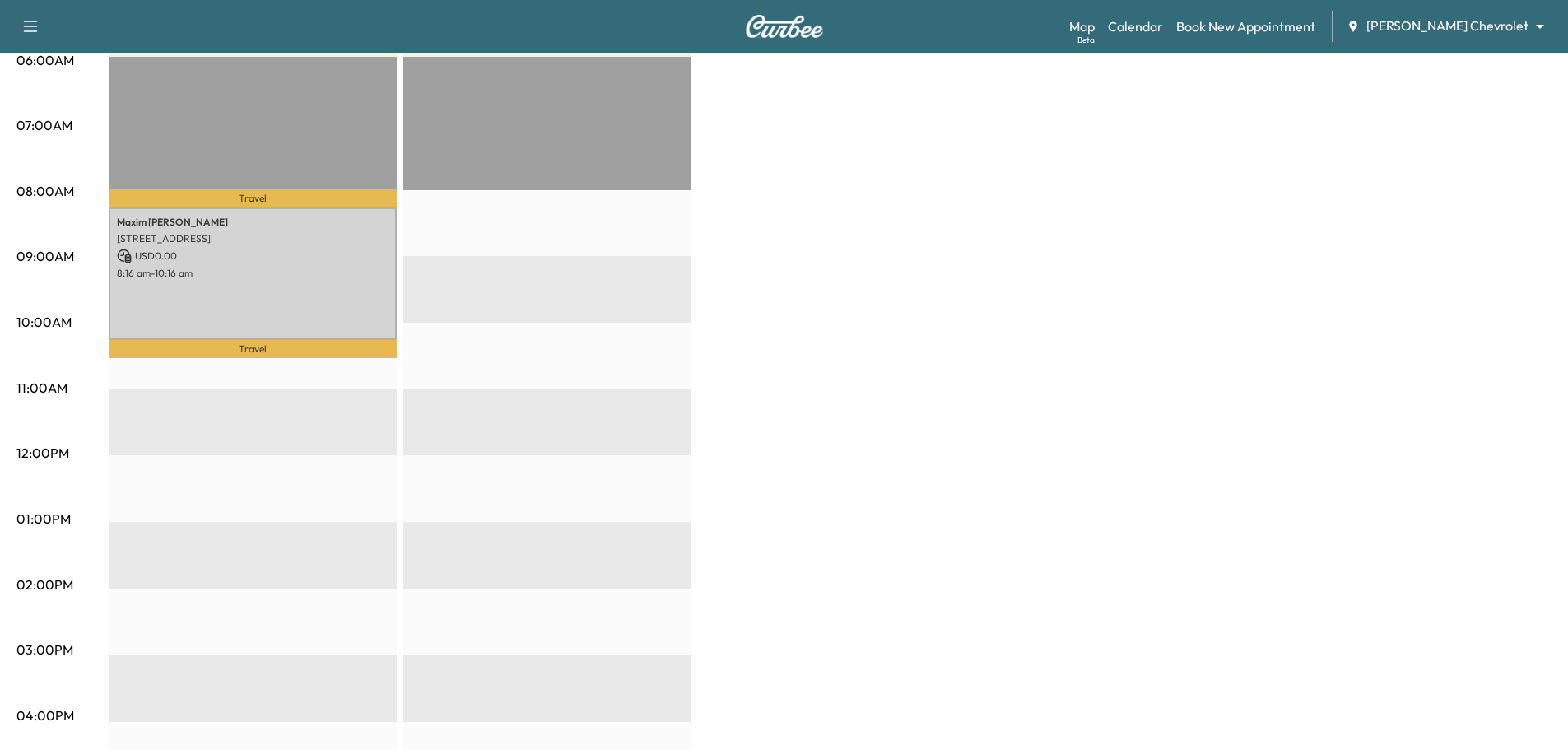
click at [219, 423] on div "Travel [PERSON_NAME] [STREET_ADDRESS] USD 0.00 8:16 am - 10:16 am Travel" at bounding box center [252, 588] width 288 height 1063
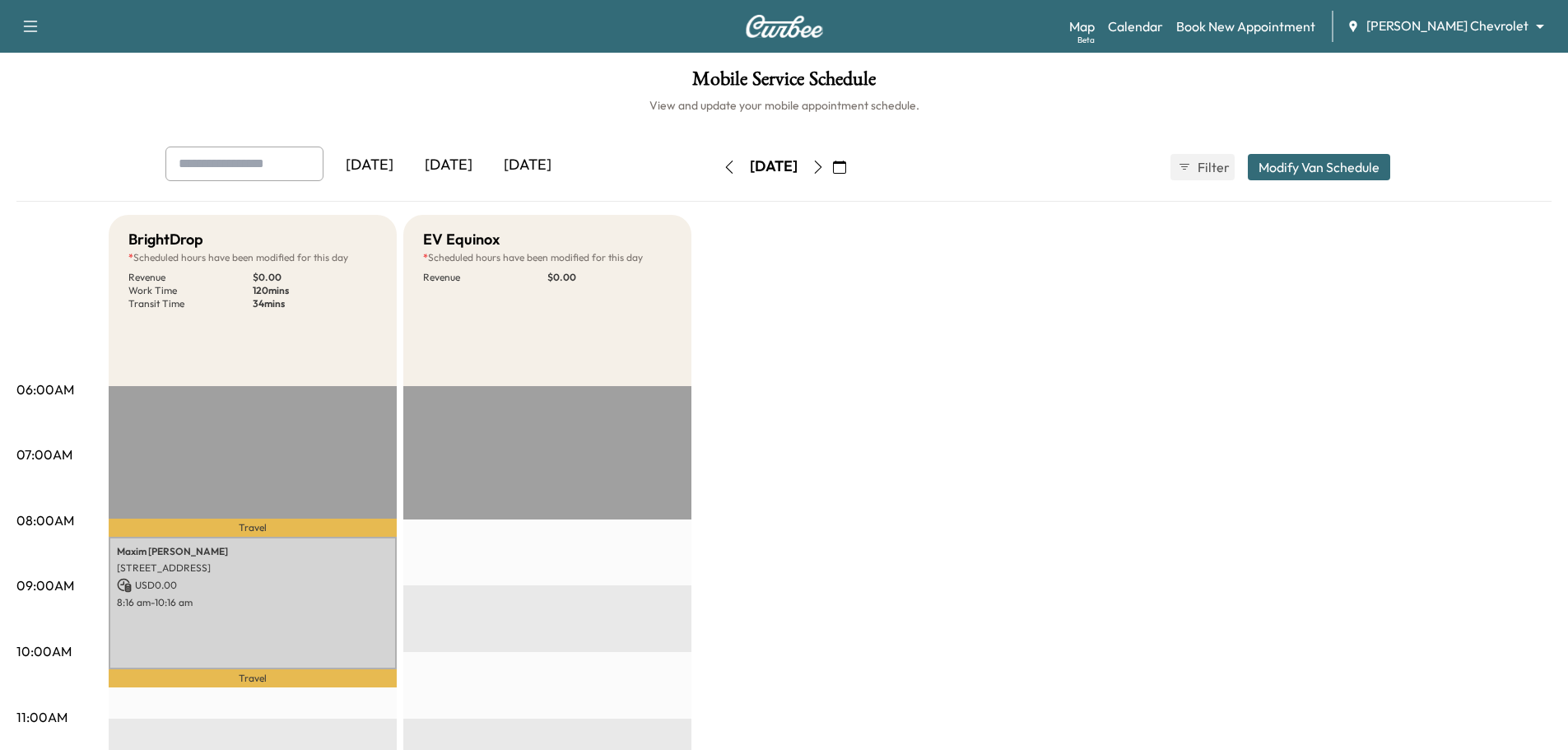
click at [825, 164] on icon "button" at bounding box center [818, 168] width 13 height 13
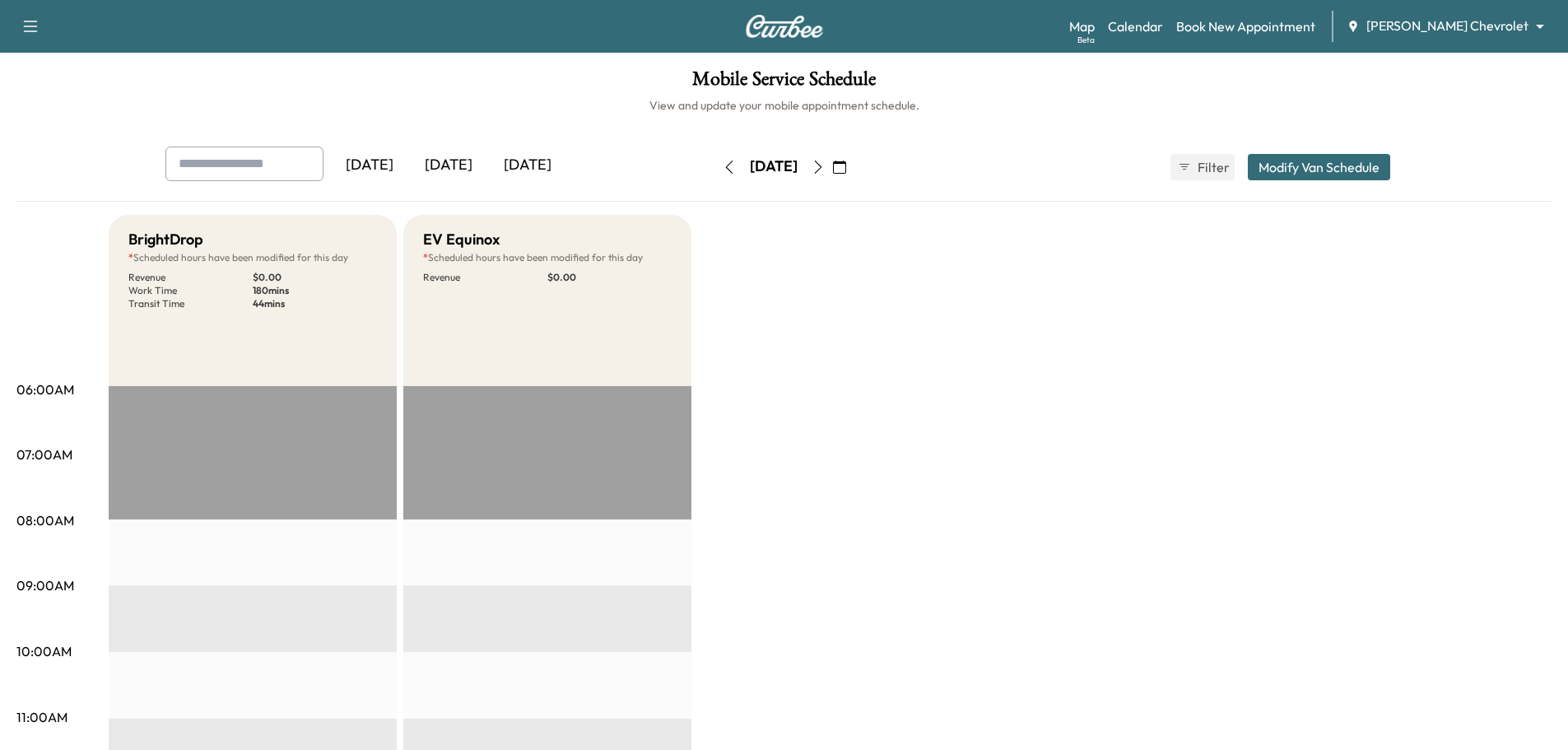
click at [825, 167] on icon "button" at bounding box center [818, 168] width 13 height 13
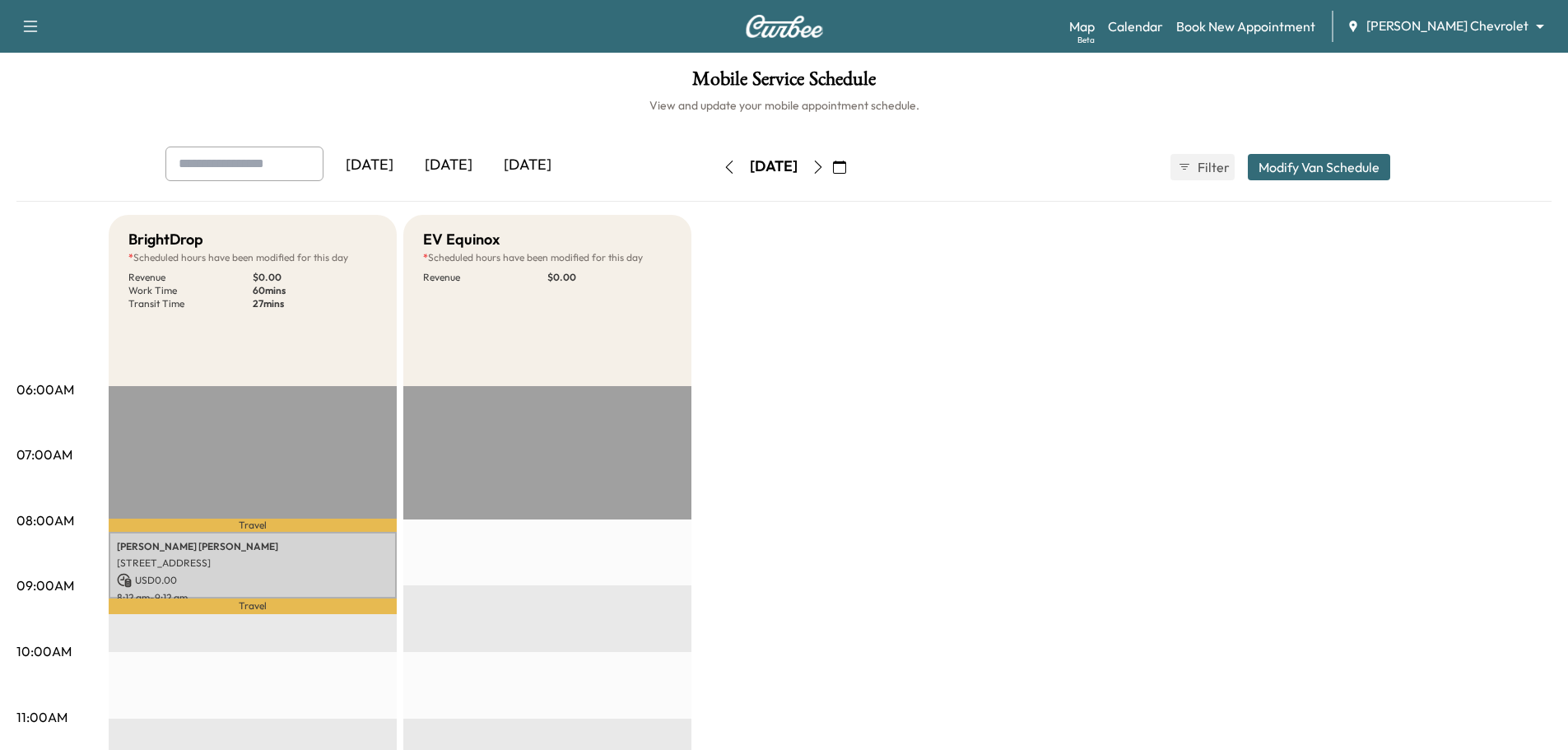
click at [723, 164] on icon "button" at bounding box center [730, 168] width 13 height 13
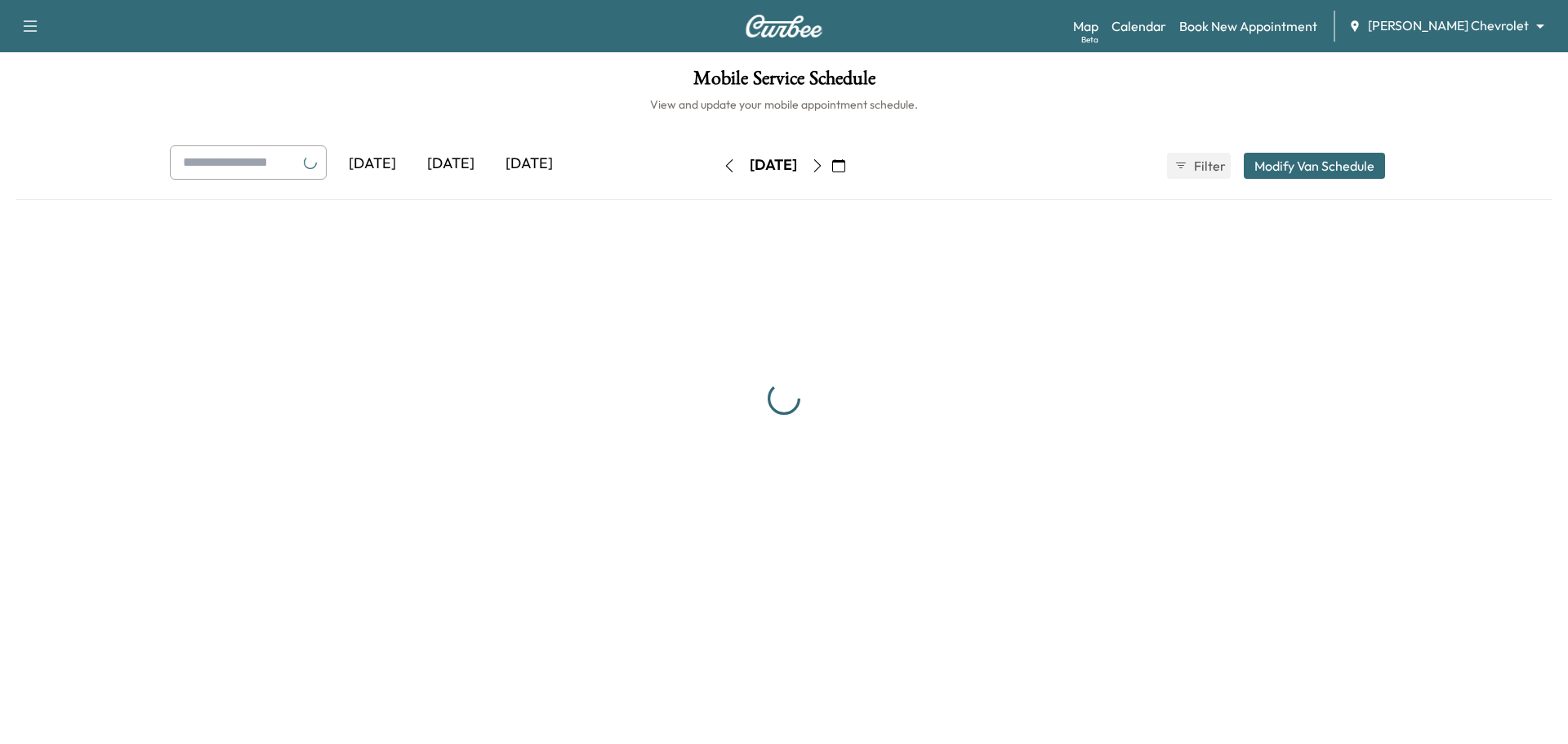
click at [716, 162] on button "button" at bounding box center [729, 166] width 28 height 27
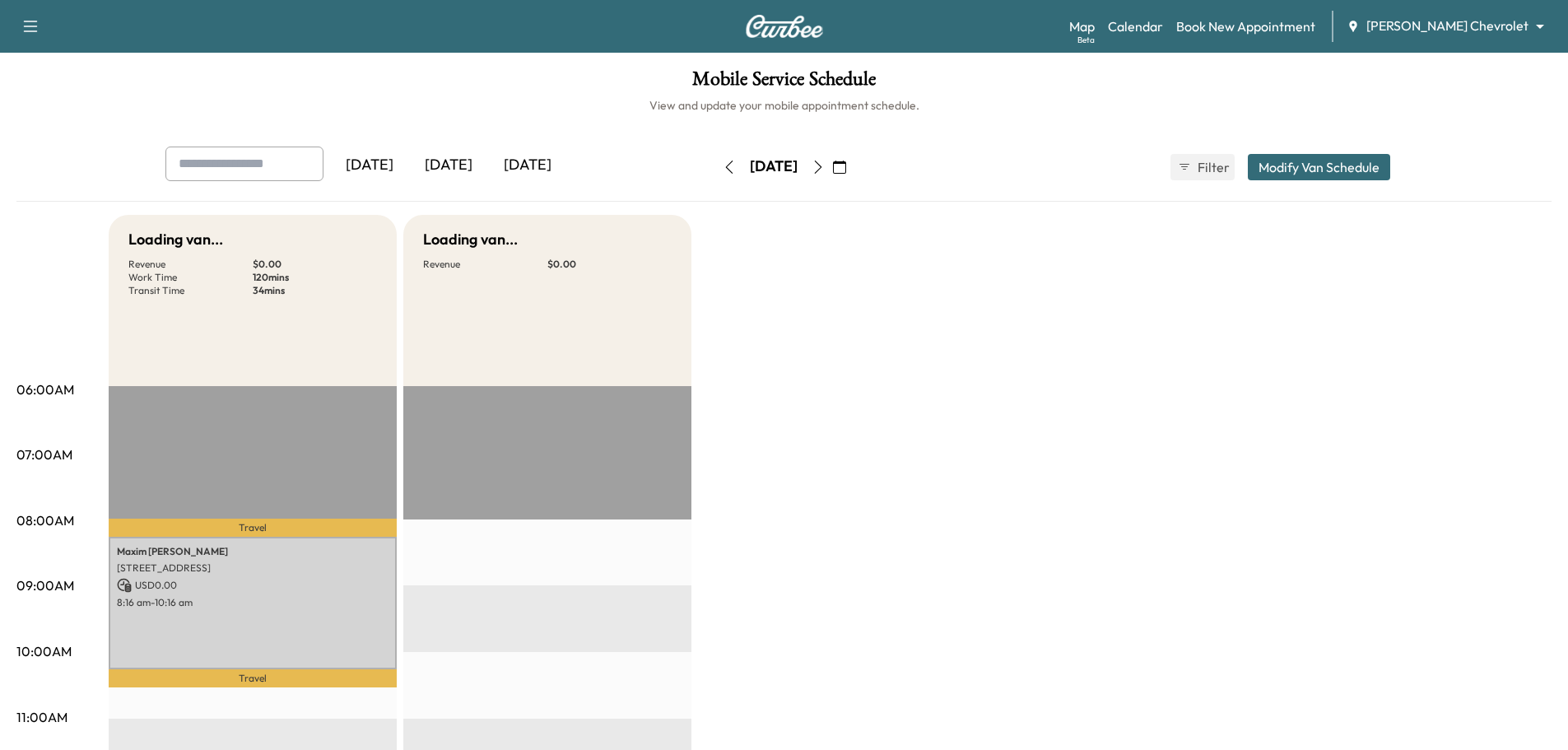
click at [723, 168] on icon "button" at bounding box center [730, 168] width 13 height 13
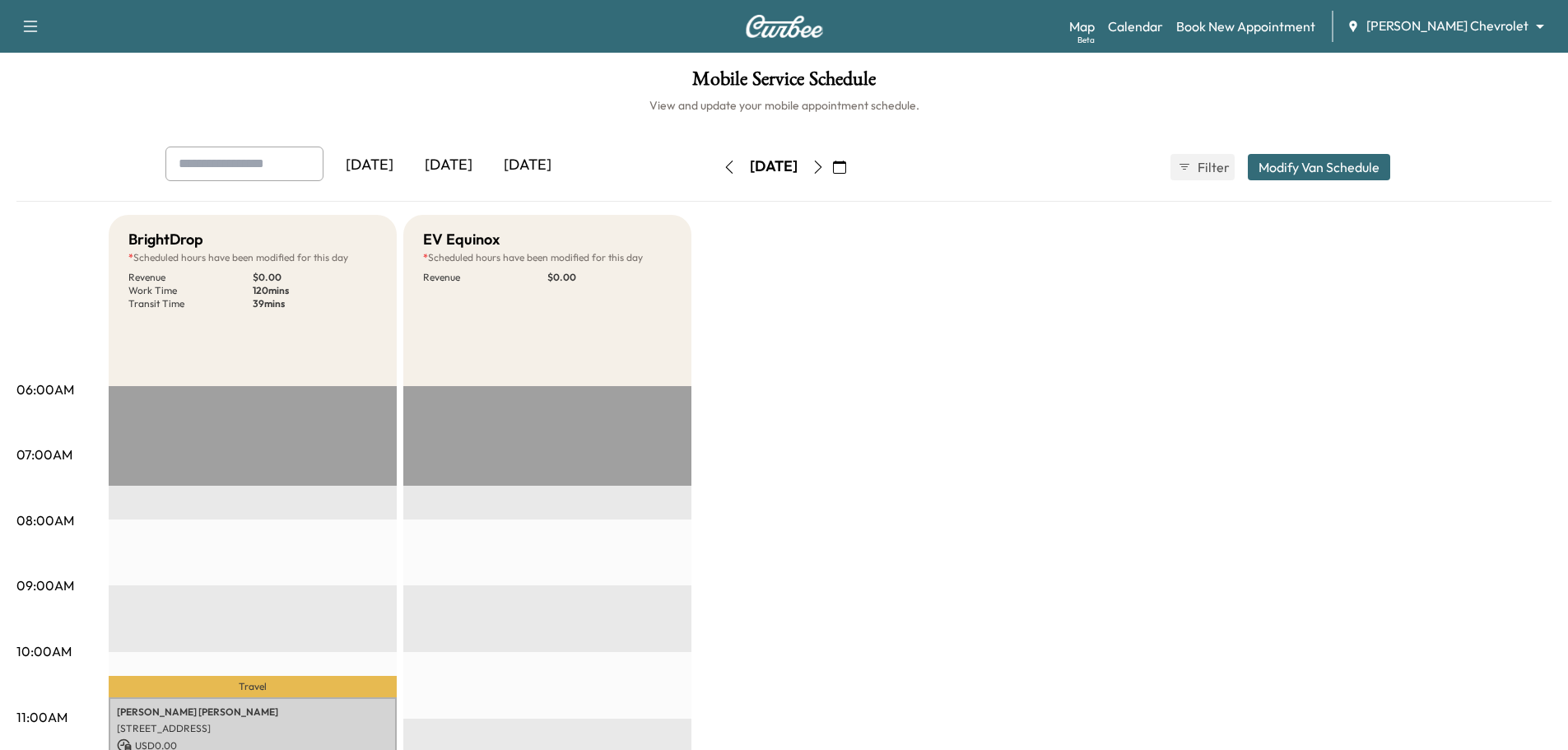
click at [723, 167] on icon "button" at bounding box center [730, 168] width 13 height 13
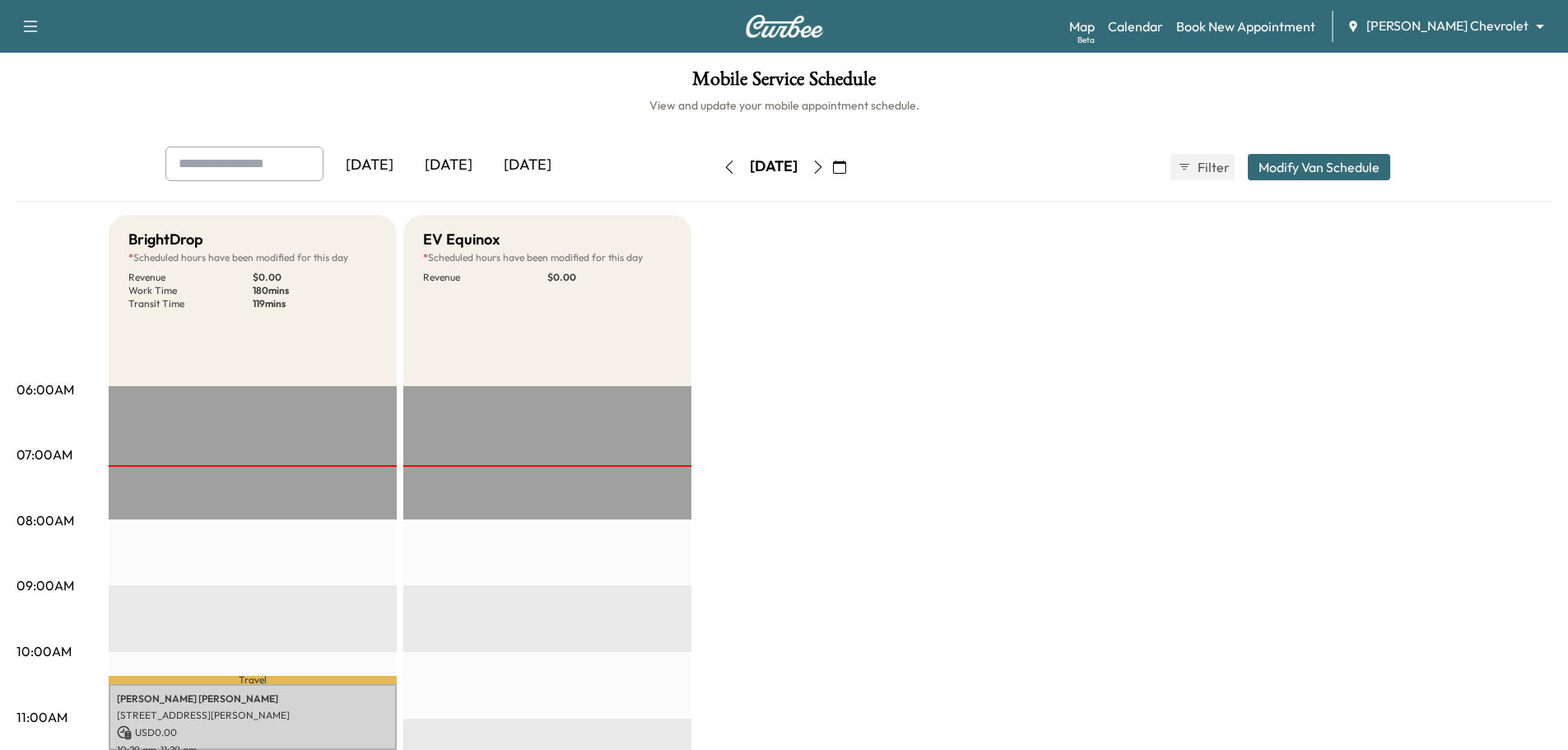
click at [20, 29] on icon "button" at bounding box center [30, 26] width 20 height 20
click at [460, 52] on div "Support Log Out Map Beta Calendar Book New Appointment [PERSON_NAME] Chevrolet …" at bounding box center [784, 26] width 1568 height 53
click at [37, 32] on icon "button" at bounding box center [30, 26] width 20 height 20
click at [261, 44] on div "Support Log Out Map Beta Calendar Book New Appointment [PERSON_NAME] Chevrolet …" at bounding box center [784, 26] width 1568 height 53
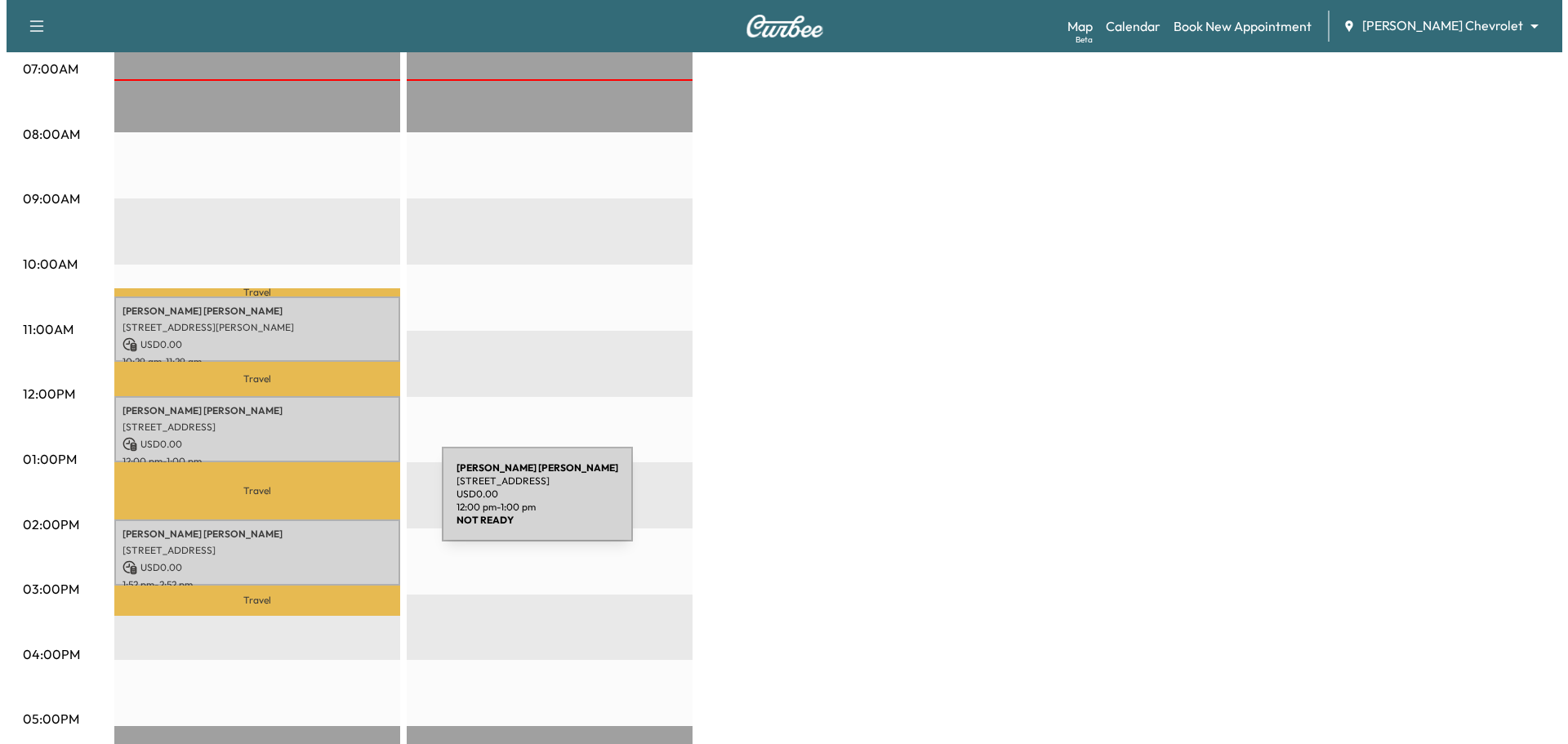
scroll to position [490, 0]
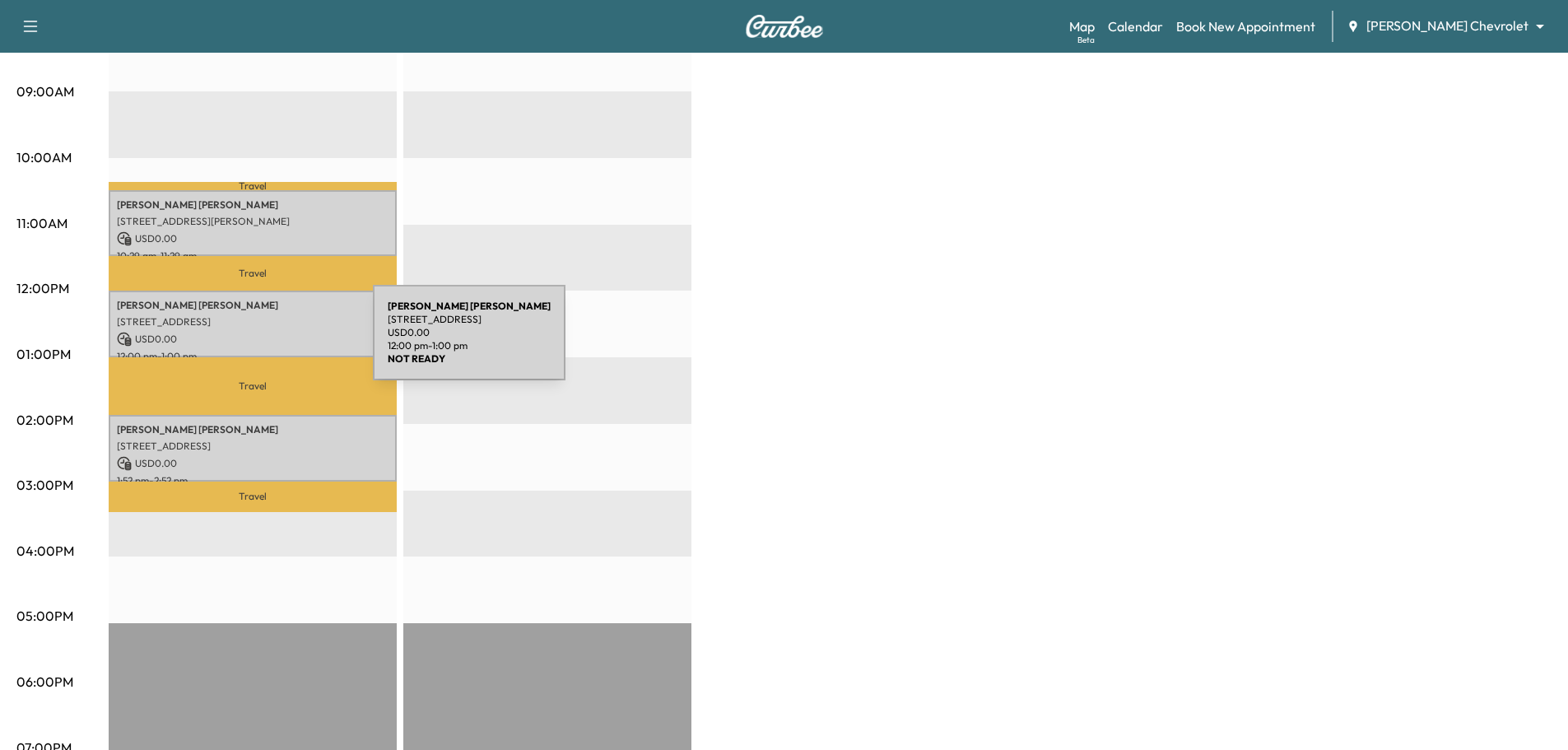
click at [249, 343] on div "[PERSON_NAME] [STREET_ADDRESS] USD 0.00 12:00 pm - 1:00 pm" at bounding box center [252, 324] width 288 height 67
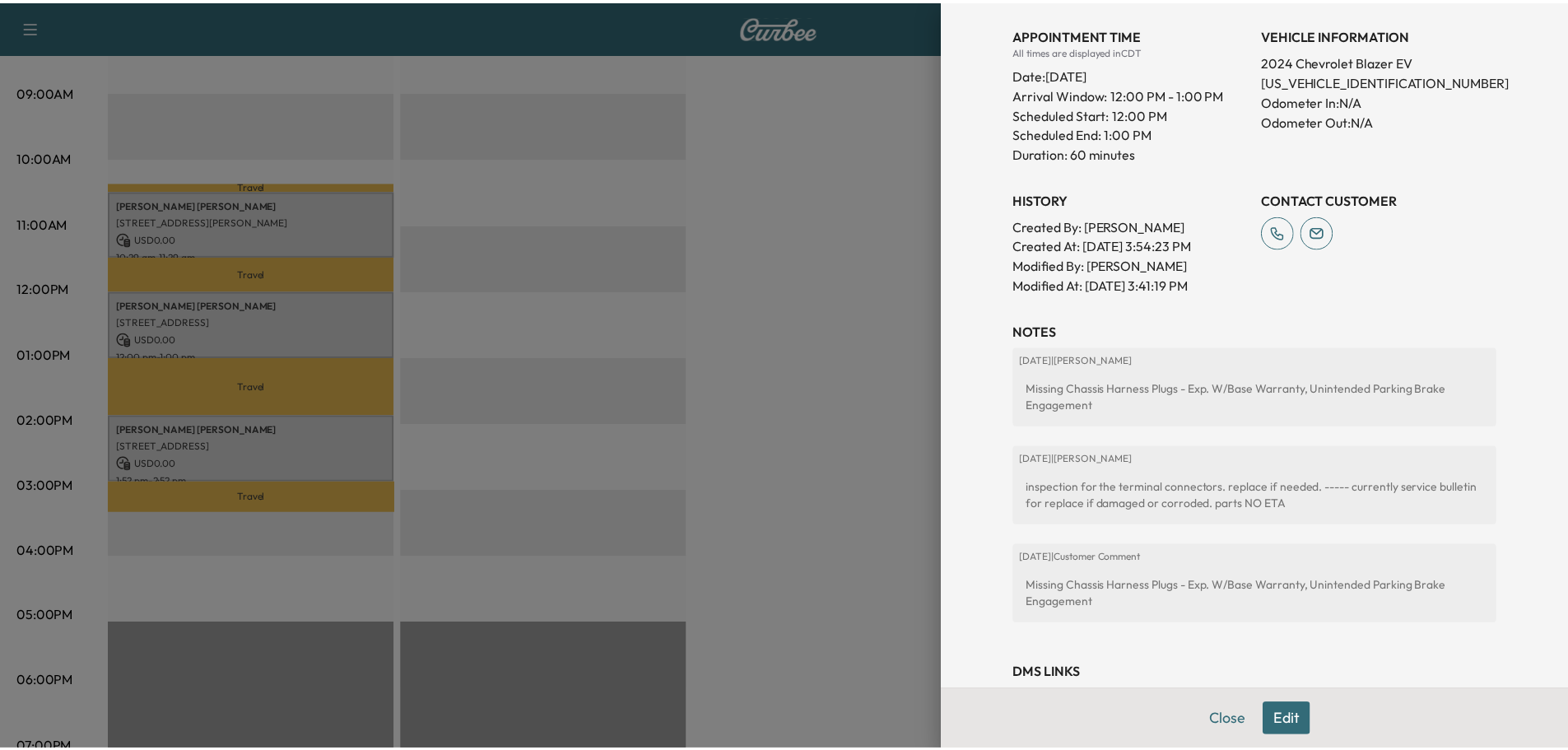
scroll to position [419, 0]
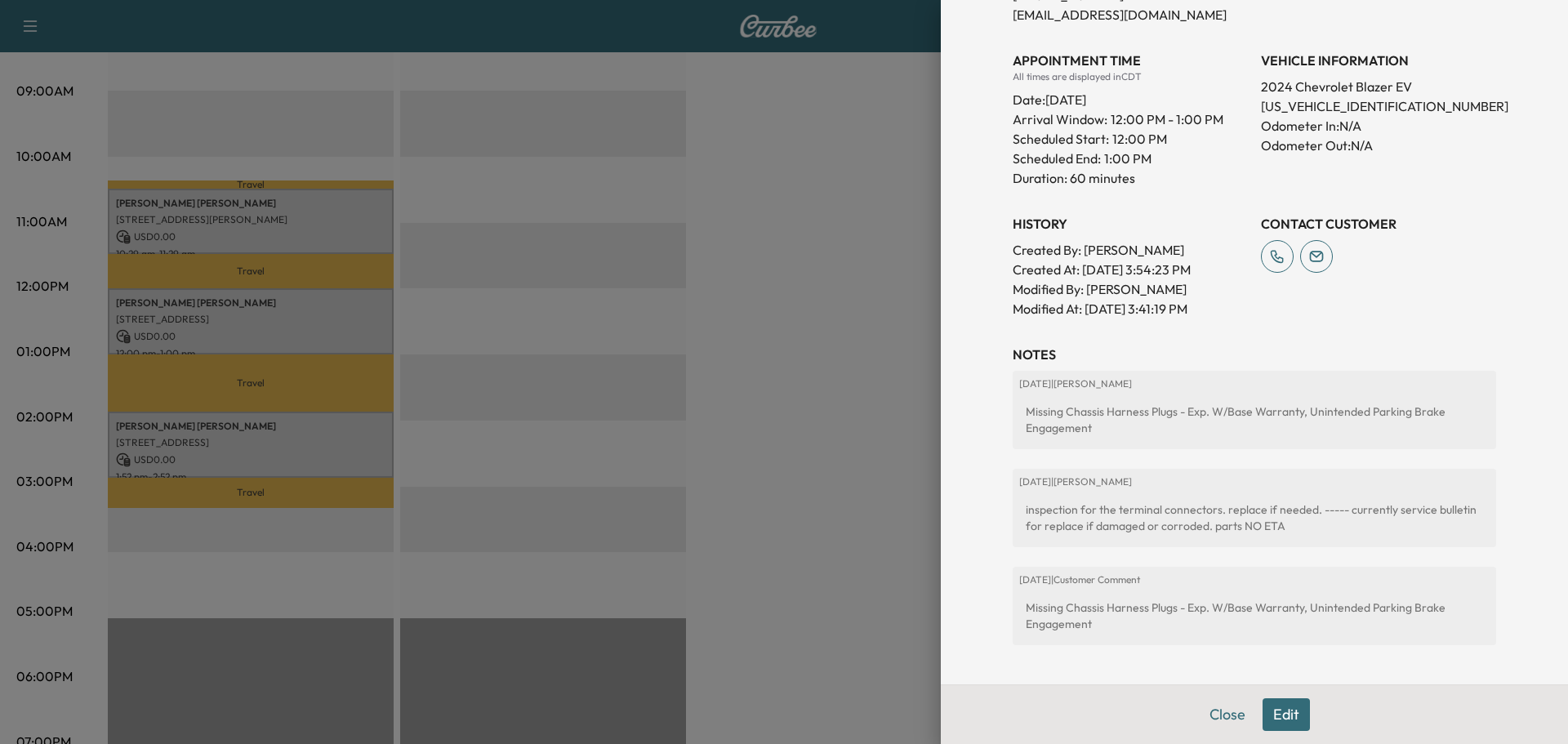
click at [828, 258] on div at bounding box center [784, 372] width 1568 height 744
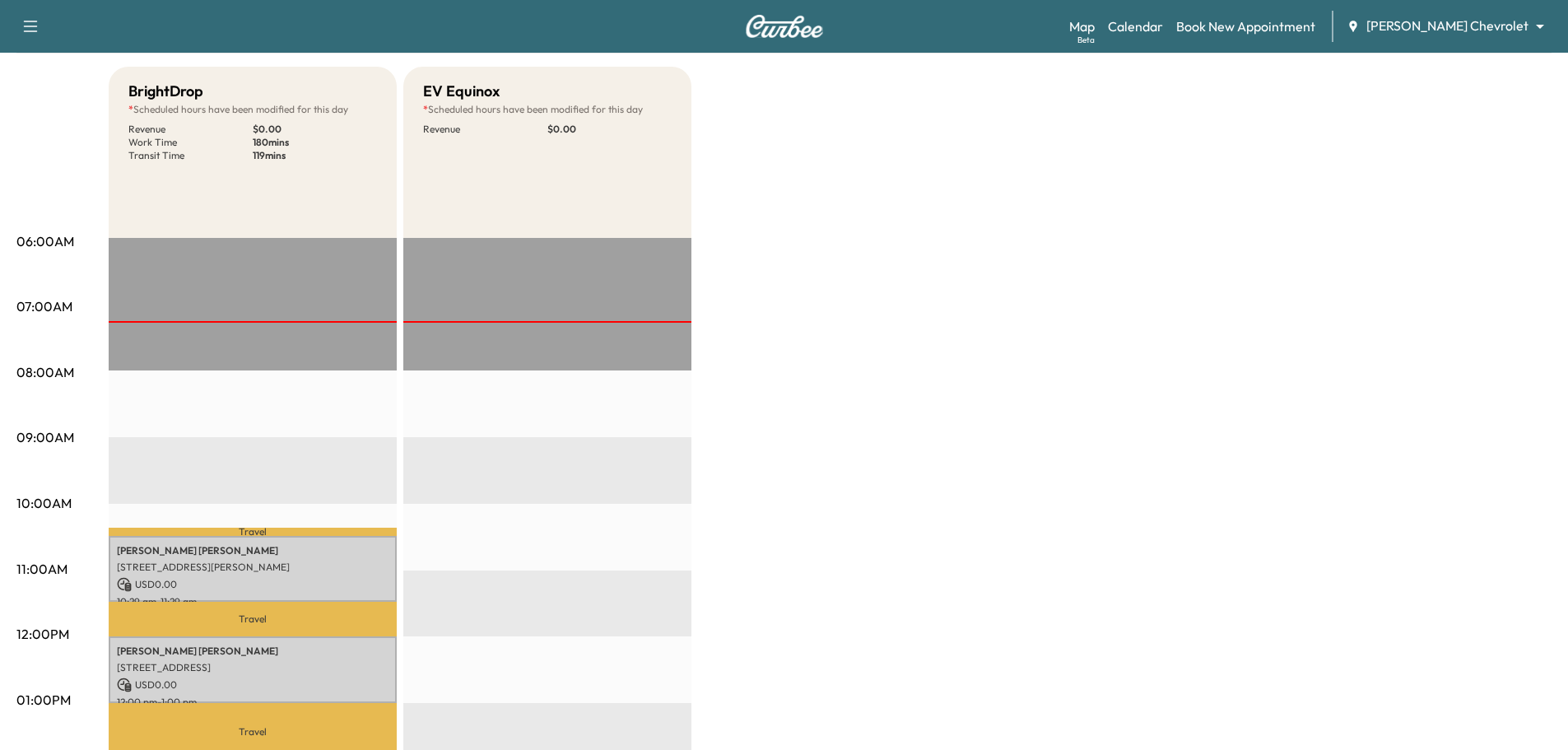
scroll to position [0, 0]
